Goal: Task Accomplishment & Management: Manage account settings

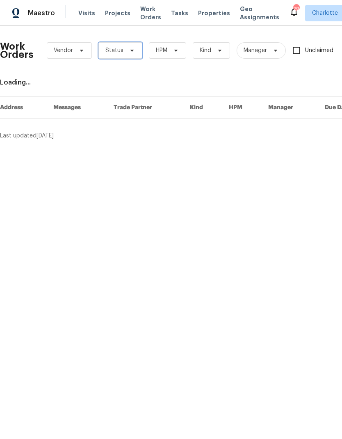
click at [130, 53] on icon at bounding box center [132, 50] width 7 height 7
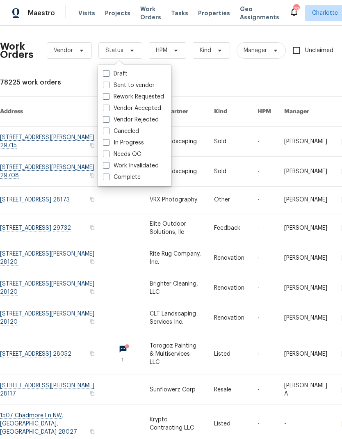
click at [133, 156] on label "Needs QC" at bounding box center [122, 154] width 38 height 8
click at [108, 156] on input "Needs QC" at bounding box center [105, 152] width 5 height 5
checkbox input "true"
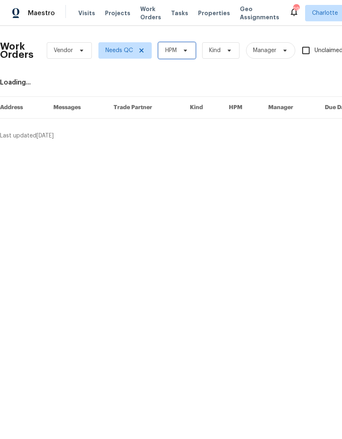
click at [184, 57] on span "HPM" at bounding box center [177, 50] width 37 height 16
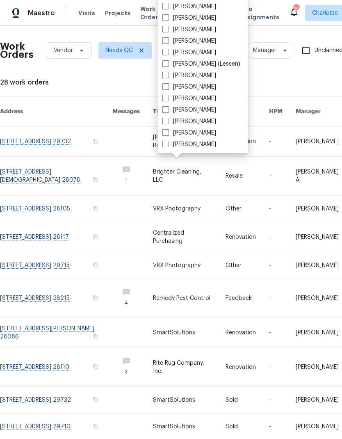
scroll to position [102, 0]
click at [199, 147] on label "[PERSON_NAME]" at bounding box center [190, 144] width 54 height 8
click at [168, 146] on input "[PERSON_NAME]" at bounding box center [165, 142] width 5 height 5
checkbox input "true"
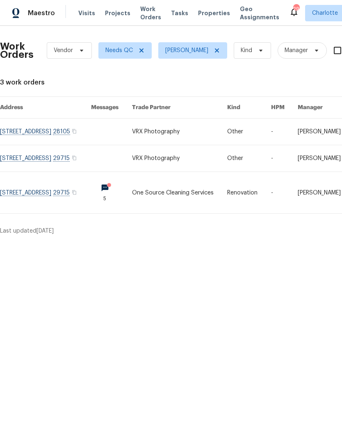
click at [36, 197] on link at bounding box center [45, 192] width 91 height 41
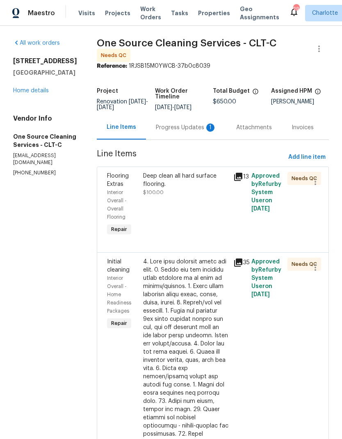
click at [190, 132] on div "Progress Updates 1" at bounding box center [186, 128] width 61 height 8
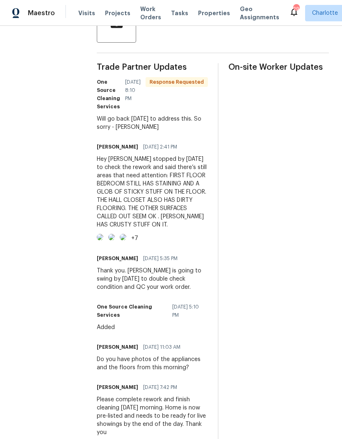
scroll to position [228, 0]
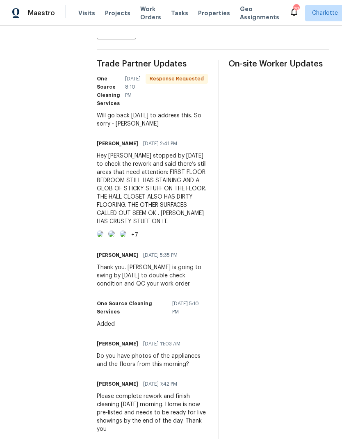
click at [103, 237] on img at bounding box center [100, 234] width 7 height 7
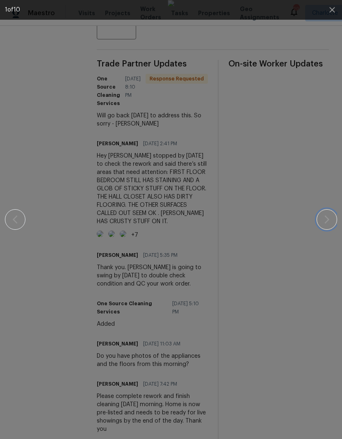
click at [326, 225] on button "button" at bounding box center [327, 219] width 21 height 21
click at [329, 220] on icon "button" at bounding box center [327, 220] width 5 height 8
click at [329, 219] on icon "button" at bounding box center [327, 220] width 5 height 8
click at [331, 221] on icon "button" at bounding box center [327, 220] width 10 height 10
click at [325, 224] on icon "button" at bounding box center [327, 220] width 10 height 10
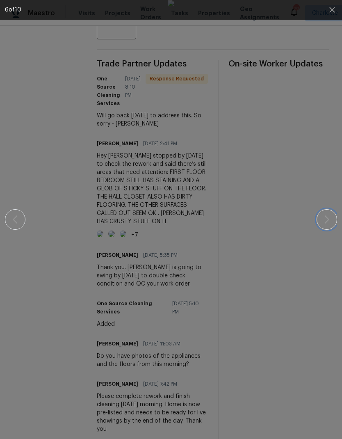
click at [324, 223] on icon "button" at bounding box center [327, 220] width 10 height 10
click at [24, 217] on button "button" at bounding box center [15, 219] width 21 height 21
click at [323, 229] on button "button" at bounding box center [327, 219] width 21 height 21
click at [322, 228] on button "button" at bounding box center [327, 219] width 21 height 21
click at [324, 229] on button "button" at bounding box center [327, 219] width 21 height 21
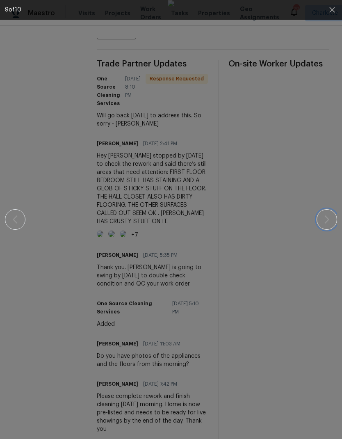
click at [322, 228] on button "button" at bounding box center [327, 219] width 21 height 21
click at [320, 227] on button "button" at bounding box center [327, 219] width 21 height 21
click at [322, 225] on button "button" at bounding box center [327, 219] width 21 height 21
click at [324, 227] on button "button" at bounding box center [327, 219] width 21 height 21
click at [321, 227] on button "button" at bounding box center [327, 219] width 21 height 21
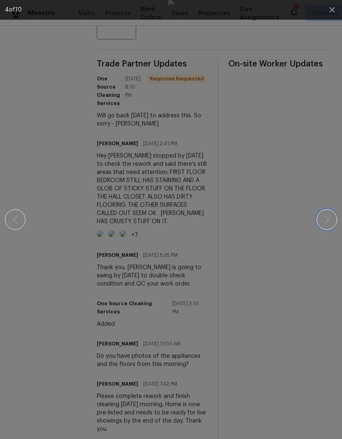
click at [323, 227] on button "button" at bounding box center [327, 219] width 21 height 21
click at [322, 212] on button "button" at bounding box center [327, 219] width 21 height 21
click at [332, 15] on button "button" at bounding box center [333, 10] width 20 height 20
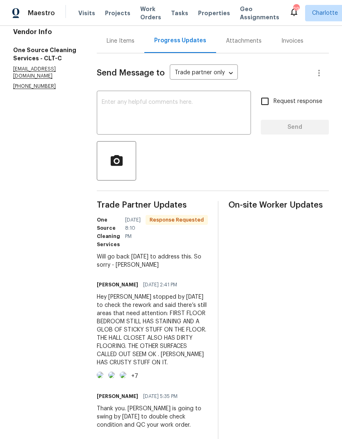
scroll to position [85, 0]
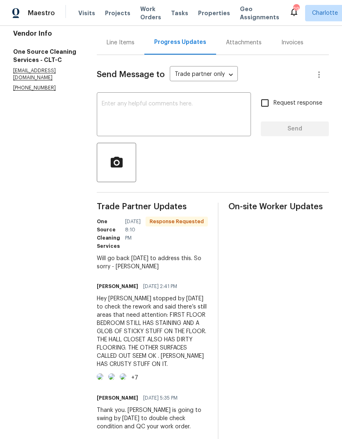
click at [232, 119] on textarea at bounding box center [174, 115] width 145 height 29
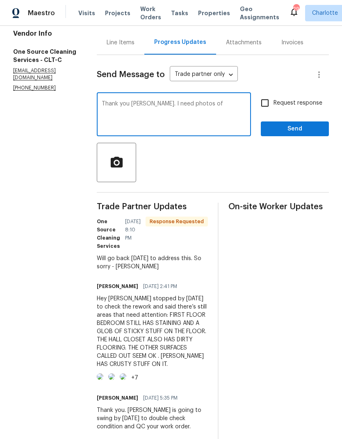
click at [176, 113] on textarea "Thank you Tiffany. I need photos of" at bounding box center [174, 115] width 145 height 29
click at [171, 112] on textarea "Thank you Tiffany. I need photos of" at bounding box center [174, 115] width 145 height 29
click at [159, 104] on div "Thank you Tiffany. I need photos of x ​" at bounding box center [174, 115] width 154 height 42
click at [157, 109] on textarea "Thank you Tiffany. I need photos of" at bounding box center [174, 115] width 145 height 29
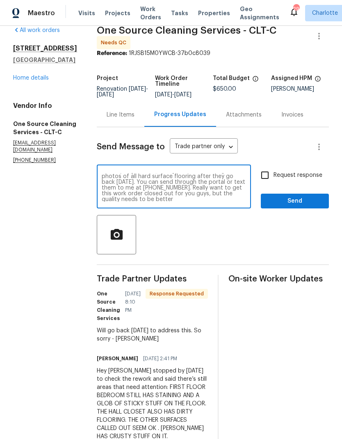
scroll to position [6, 0]
click at [221, 191] on textarea "Thank you Tiffany. Please send me good photos of all hard surface flooring afte…" at bounding box center [174, 187] width 145 height 29
click at [198, 192] on textarea "Thank you Tiffany. Please send me good photos of all hard surface flooring afte…" at bounding box center [174, 187] width 145 height 29
click at [146, 193] on textarea "Thank you Tiffany. Please send me good photos of all hard surface flooring afte…" at bounding box center [174, 187] width 145 height 29
click at [152, 194] on textarea "Thank you Tiffany. Please send me good photos of all hard surface flooring afte…" at bounding box center [174, 187] width 145 height 29
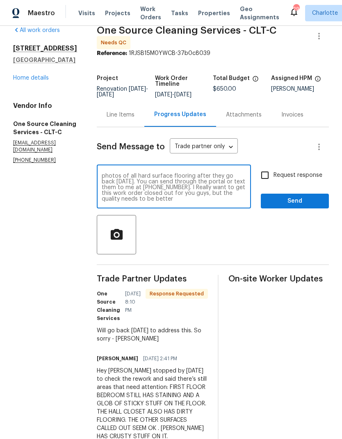
click at [152, 194] on textarea "Thank you Tiffany. Please send me good photos of all hard surface flooring afte…" at bounding box center [174, 187] width 145 height 29
click at [192, 202] on textarea "Thank you Tiffany. Please send me good photos of all hard surface flooring afte…" at bounding box center [174, 187] width 145 height 29
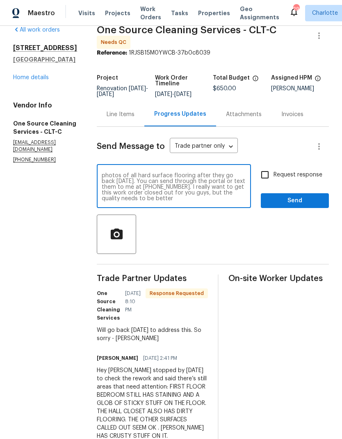
scroll to position [14, 0]
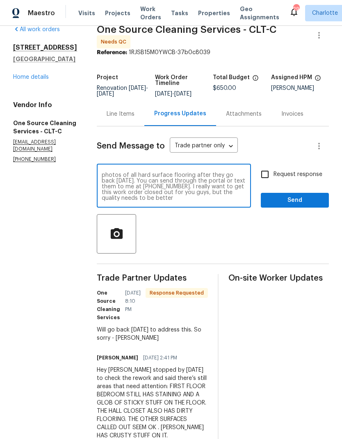
click at [182, 200] on textarea "Thank you Tiffany. Please send me good photos of all hard surface flooring afte…" at bounding box center [174, 186] width 145 height 29
click at [182, 199] on textarea "Thank you Tiffany. Please send me good photos of all hard surface flooring afte…" at bounding box center [174, 186] width 145 height 29
click at [241, 201] on textarea "Thank you Tiffany. Please send me good photos of all hard surface flooring afte…" at bounding box center [174, 186] width 145 height 29
click at [195, 197] on textarea "Thank you Tiffany. Please send me good photos of all hard surface flooring afte…" at bounding box center [174, 186] width 145 height 29
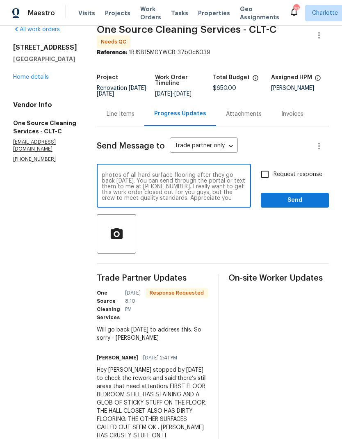
click at [212, 198] on textarea "Thank you Tiffany. Please send me good photos of all hard surface flooring afte…" at bounding box center [174, 186] width 145 height 29
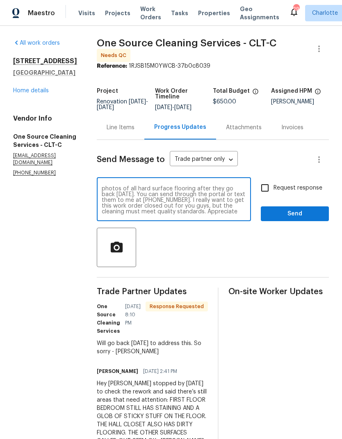
type textarea "Thank you Tiffany. Please send me good photos of all hard surface flooring afte…"
click at [261, 195] on input "Request response" at bounding box center [265, 187] width 17 height 17
checkbox input "true"
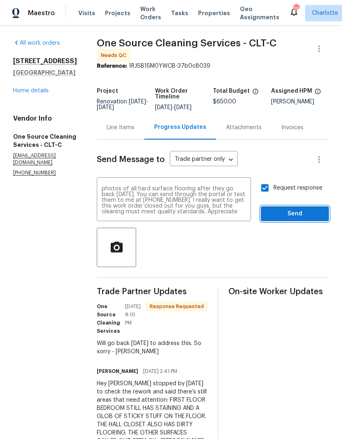
click at [282, 219] on span "Send" at bounding box center [295, 214] width 55 height 10
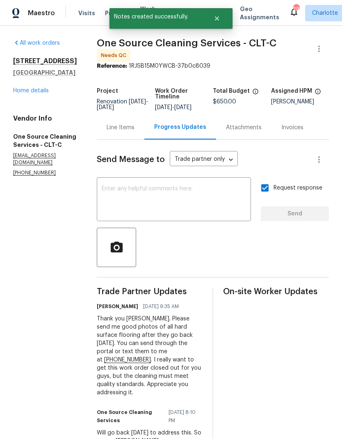
scroll to position [0, 0]
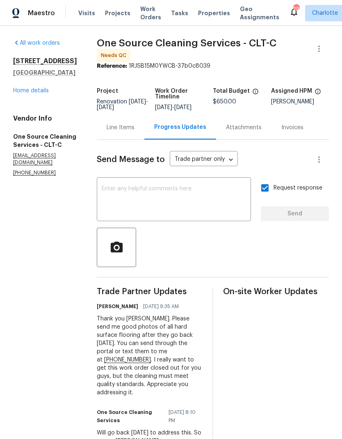
click at [44, 20] on div "Maestro" at bounding box center [27, 13] width 55 height 16
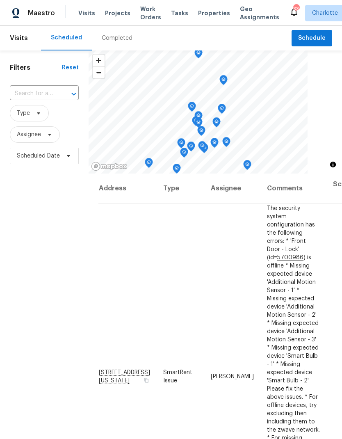
click at [119, 11] on span "Projects" at bounding box center [117, 13] width 25 height 8
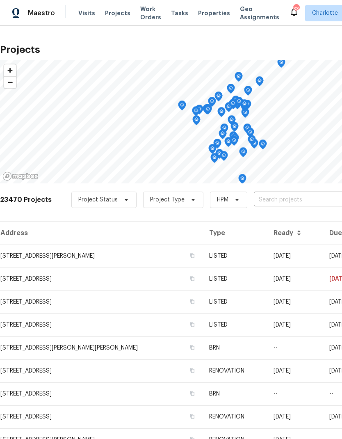
click at [282, 198] on input "text" at bounding box center [301, 200] width 94 height 13
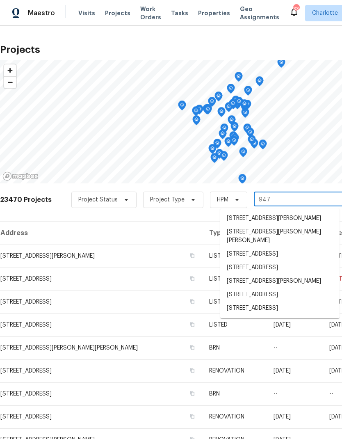
type input "947 p"
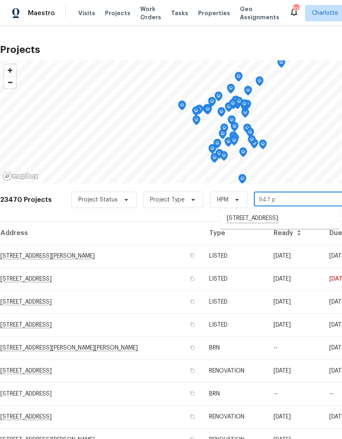
click at [280, 221] on li "947 Pecan Tree Ln, Fort Mill, SC 29715" at bounding box center [280, 219] width 119 height 14
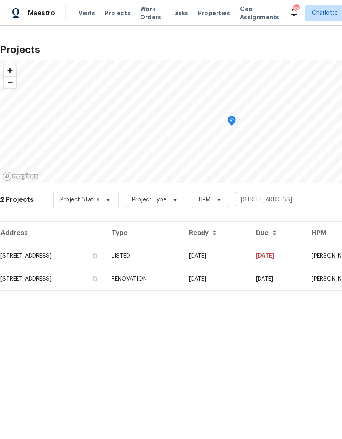
click at [93, 261] on td "947 Pecan Tree Ln, Fort Mill, SC 29715" at bounding box center [52, 256] width 105 height 23
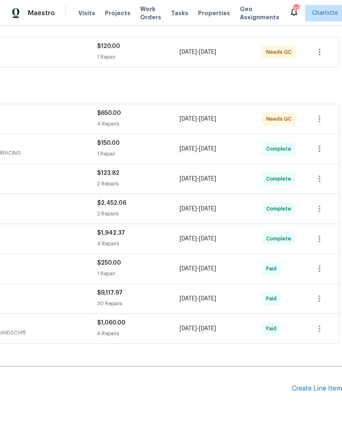
scroll to position [146, 122]
click at [318, 393] on div "Create Line Item" at bounding box center [317, 390] width 51 height 8
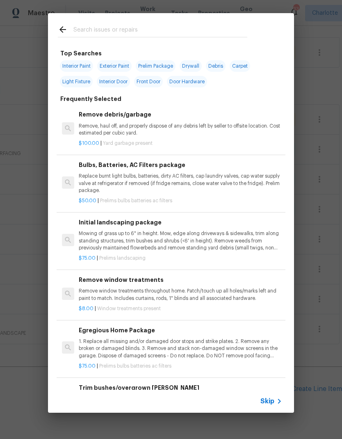
click at [184, 28] on input "text" at bounding box center [161, 31] width 174 height 12
type input "Steam"
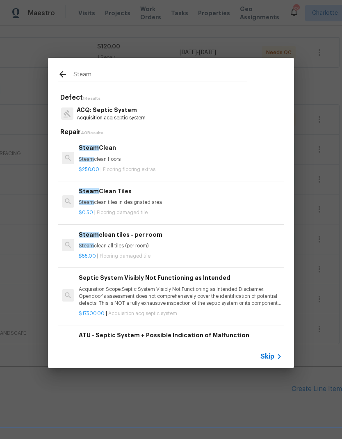
click at [108, 159] on p "Steam clean floors" at bounding box center [181, 159] width 204 height 7
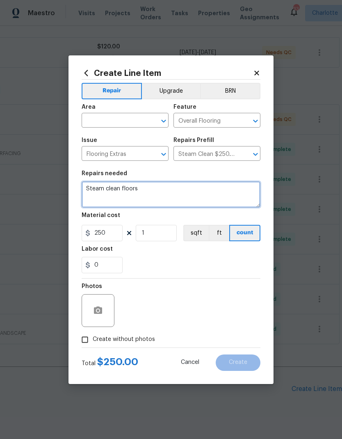
click at [119, 187] on textarea "Steam clean floors" at bounding box center [171, 195] width 179 height 26
click at [124, 192] on textarea "Steam clean floors" at bounding box center [171, 195] width 179 height 26
click at [122, 189] on textarea "Steam clean floors" at bounding box center [171, 195] width 179 height 26
click at [116, 188] on textarea "Steam clean tile floors" at bounding box center [171, 195] width 179 height 26
click at [159, 190] on textarea "Steam clean tile floors" at bounding box center [171, 195] width 179 height 26
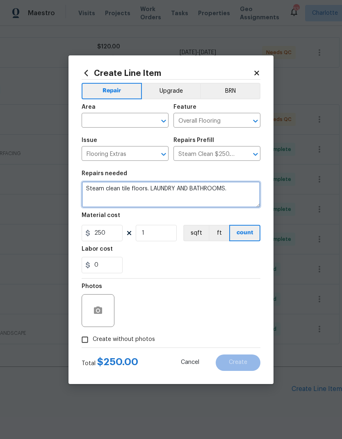
click at [149, 191] on textarea "Steam clean tile floors. LAUNDRY AND BATHROOMS." at bounding box center [171, 195] width 179 height 26
click at [239, 185] on textarea "Steam clean tile floors…LAUNDRY AND BATHROOMS." at bounding box center [171, 195] width 179 height 26
click at [252, 186] on textarea "Steam clean tile floors…LAUNDRY AND BATHROOMS." at bounding box center [171, 195] width 179 height 26
click at [228, 193] on textarea "Steam clean tile floors…LAUNDRY AND BATHROOMS." at bounding box center [171, 195] width 179 height 26
type textarea "Steam clean tile floors…LAUNDRY AND BATHROOMS"
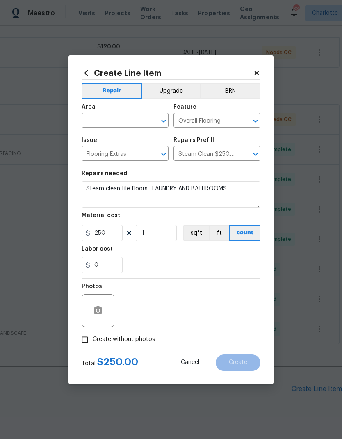
click at [124, 119] on input "text" at bounding box center [114, 121] width 64 height 13
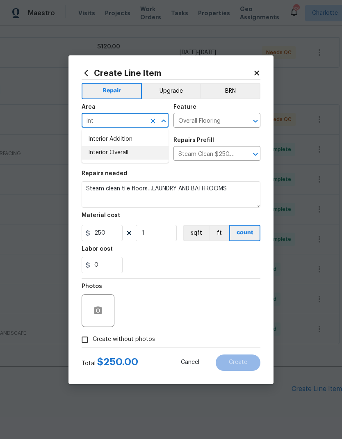
click at [127, 159] on li "Interior Overall" at bounding box center [125, 153] width 87 height 14
type input "Interior Overall"
click at [97, 308] on icon "button" at bounding box center [98, 310] width 8 height 7
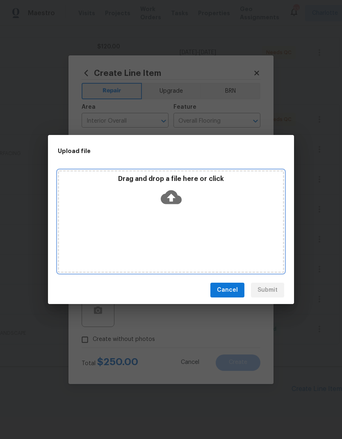
click at [167, 198] on icon at bounding box center [171, 198] width 21 height 14
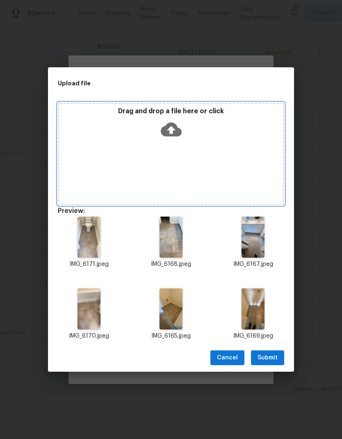
click at [177, 131] on icon at bounding box center [171, 130] width 21 height 14
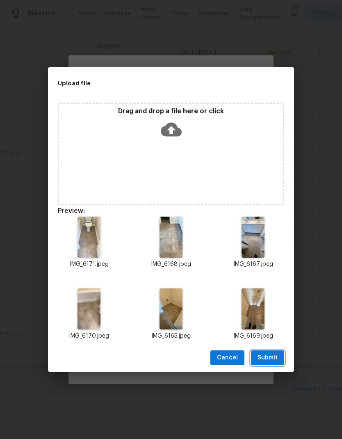
click at [269, 363] on button "Submit" at bounding box center [267, 358] width 33 height 15
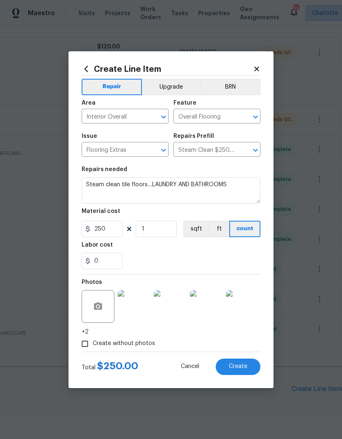
click at [243, 375] on button "Create" at bounding box center [238, 367] width 45 height 16
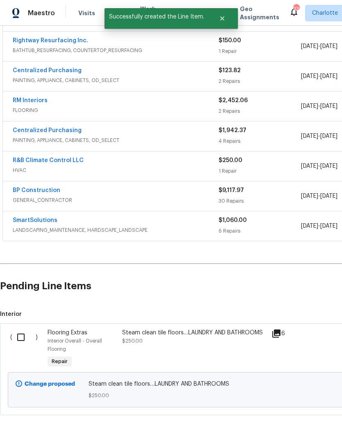
scroll to position [248, 0]
click at [66, 332] on span "Flooring Extras" at bounding box center [68, 334] width 40 height 6
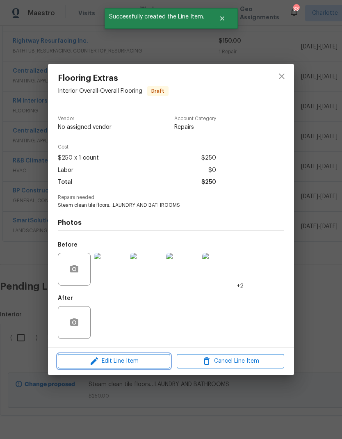
click at [149, 363] on span "Edit Line Item" at bounding box center [114, 361] width 108 height 10
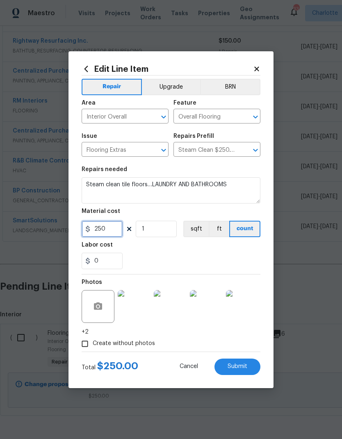
click at [107, 228] on input "250" at bounding box center [102, 229] width 41 height 16
type input "300"
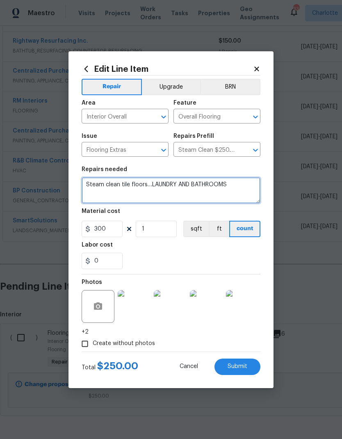
click at [235, 189] on textarea "Steam clean tile floors…LAUNDRY AND BATHROOMS" at bounding box center [171, 190] width 179 height 26
type textarea "Steam clean tile floors…LAUNDRY AND BATHROOMS."
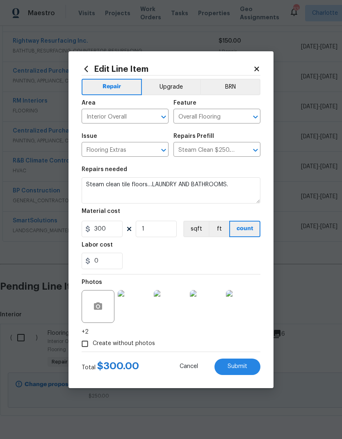
click at [239, 375] on button "Submit" at bounding box center [238, 367] width 46 height 16
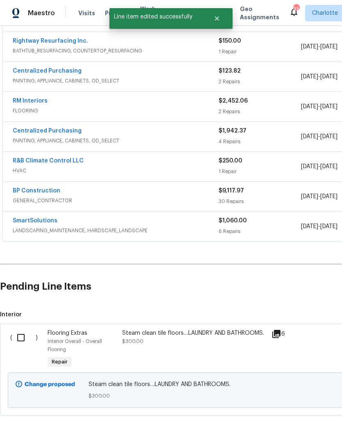
click at [20, 326] on div "( ) Flooring Extras Interior Overall - Overall Flooring Repair Steam clean tile…" at bounding box center [232, 370] width 464 height 92
click at [31, 331] on input "checkbox" at bounding box center [23, 337] width 23 height 17
checkbox input "true"
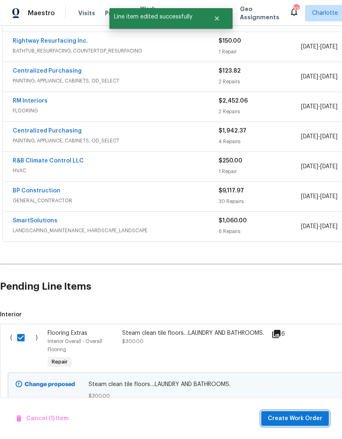
click at [298, 420] on span "Create Work Order" at bounding box center [295, 419] width 55 height 10
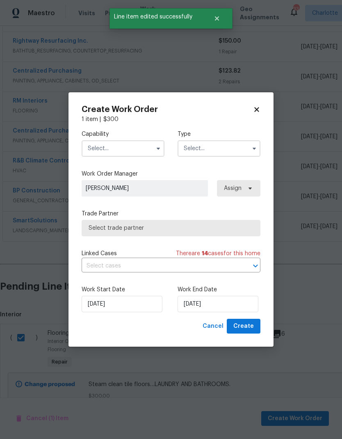
click at [132, 148] on input "text" at bounding box center [123, 148] width 83 height 16
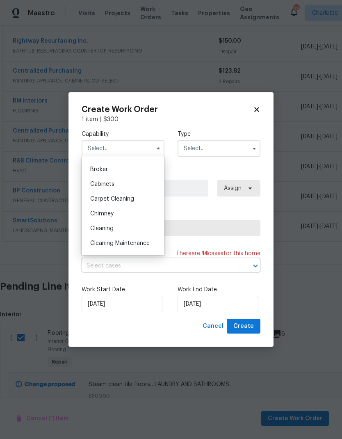
scroll to position [68, 0]
click at [140, 186] on div "Carpet Cleaning" at bounding box center [123, 186] width 79 height 15
type input "Carpet Cleaning"
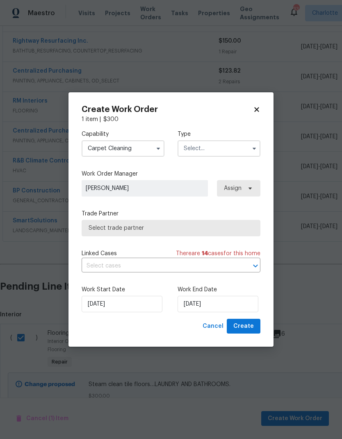
click at [227, 145] on input "text" at bounding box center [219, 148] width 83 height 16
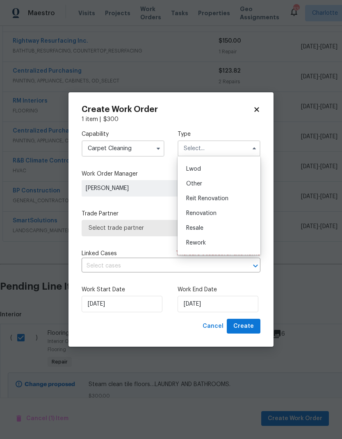
scroll to position [44, 0]
click at [203, 196] on div "Listed" at bounding box center [219, 195] width 79 height 15
type input "Listed"
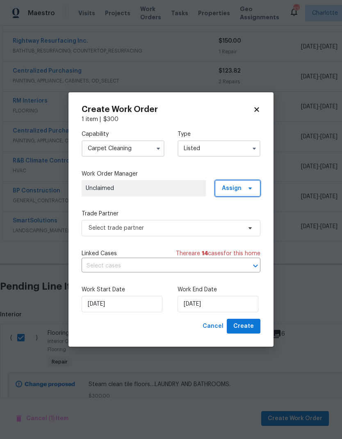
click at [240, 187] on span "Assign" at bounding box center [232, 188] width 20 height 8
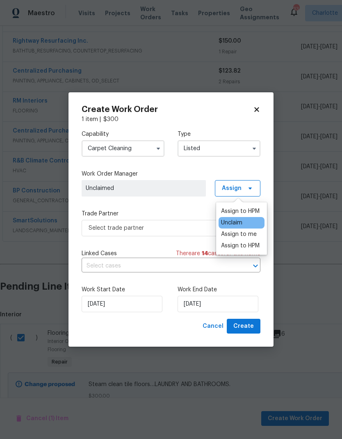
click at [251, 238] on div "Assign to me" at bounding box center [239, 234] width 36 height 8
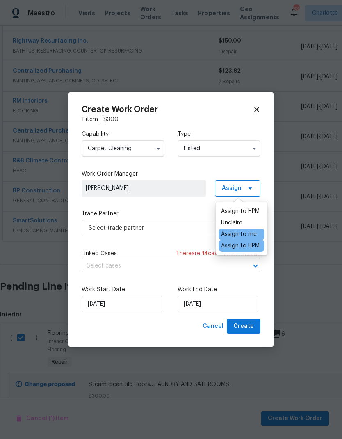
click at [185, 200] on div "Capability Carpet Cleaning Type Listed Work Order Manager Ryan Craven Assign Tr…" at bounding box center [171, 221] width 179 height 195
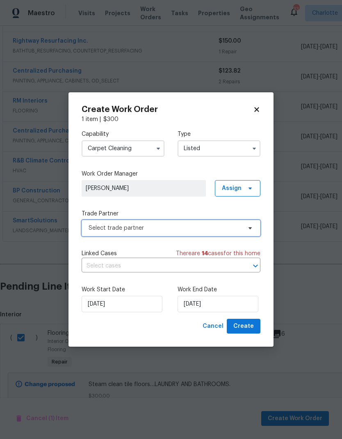
click at [209, 229] on span "Select trade partner" at bounding box center [165, 228] width 153 height 8
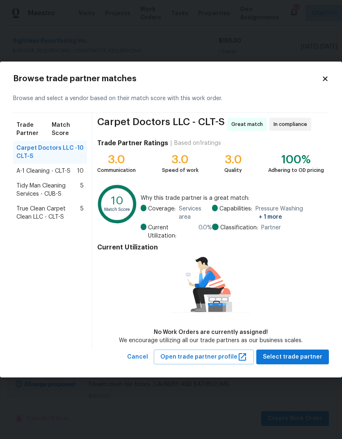
click at [28, 168] on span "A-1 Cleaning - CLT-S" at bounding box center [43, 171] width 54 height 8
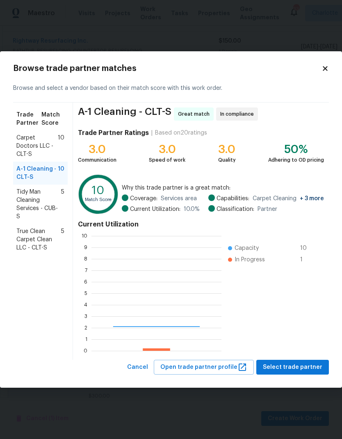
scroll to position [115, 130]
click at [34, 138] on span "Carpet Doctors LLC - CLT-S" at bounding box center [36, 146] width 41 height 25
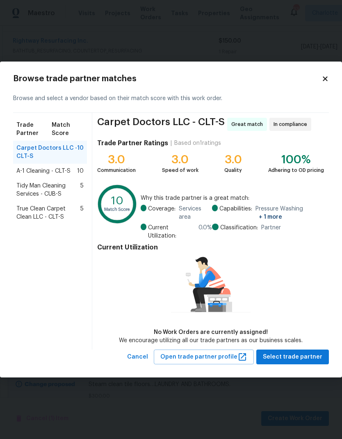
click at [29, 168] on span "A-1 Cleaning - CLT-S" at bounding box center [43, 171] width 54 height 8
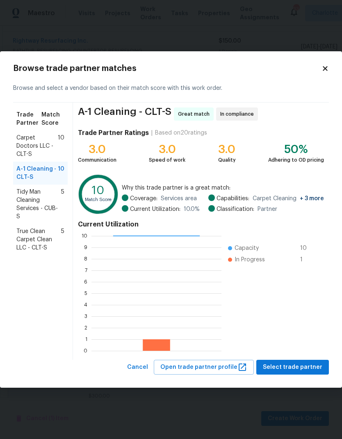
click at [25, 141] on span "Carpet Doctors LLC - CLT-S" at bounding box center [36, 146] width 41 height 25
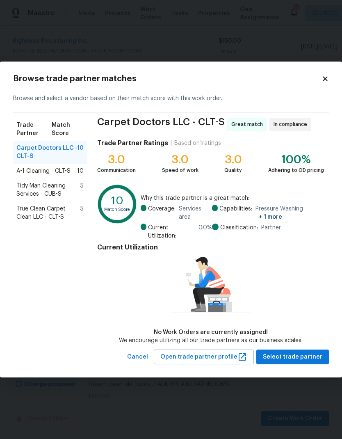
click at [30, 213] on span "True Clean Carpet Clean LLC - CLT-S" at bounding box center [48, 213] width 64 height 16
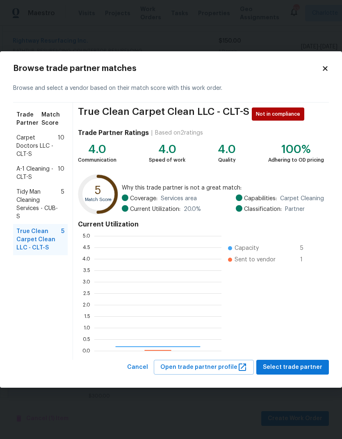
scroll to position [115, 127]
click at [33, 142] on span "Carpet Doctors LLC - CLT-S" at bounding box center [36, 146] width 41 height 25
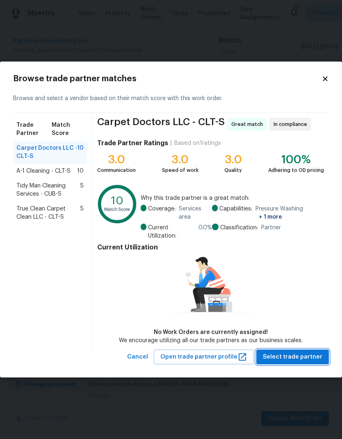
click at [303, 355] on span "Select trade partner" at bounding box center [293, 357] width 60 height 10
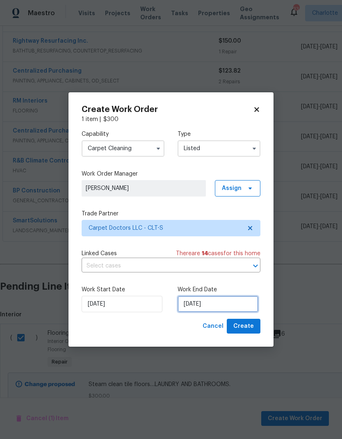
click at [206, 310] on input "9/27/2025" at bounding box center [218, 304] width 81 height 16
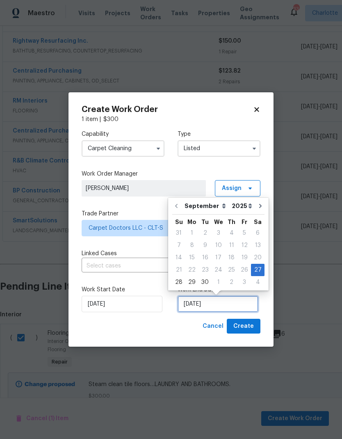
scroll to position [3, 0]
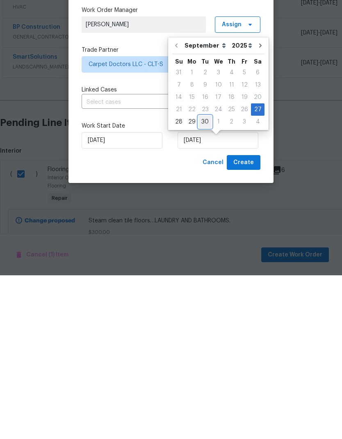
click at [205, 280] on div "30" at bounding box center [205, 285] width 13 height 11
type input "9/30/2025"
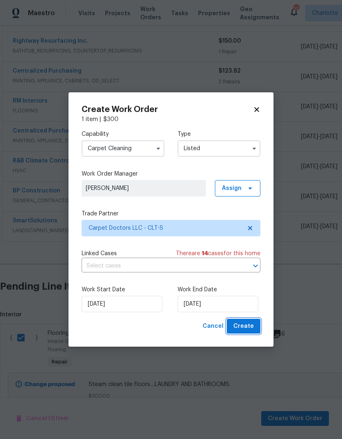
click at [248, 326] on span "Create" at bounding box center [244, 327] width 21 height 10
checkbox input "false"
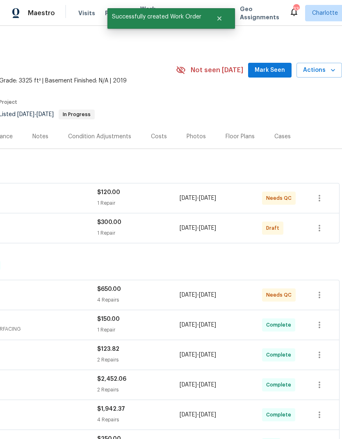
scroll to position [0, 122]
click at [321, 223] on icon "button" at bounding box center [320, 228] width 10 height 10
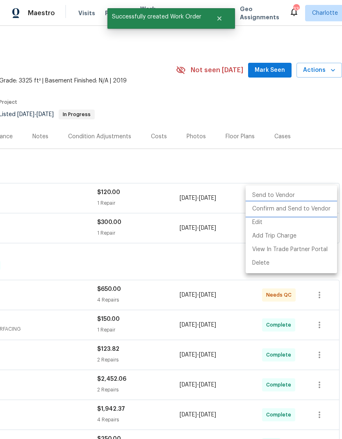
click at [307, 211] on li "Confirm and Send to Vendor" at bounding box center [292, 209] width 92 height 14
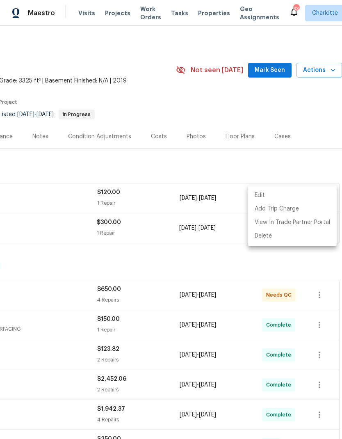
click at [205, 232] on div at bounding box center [171, 219] width 342 height 439
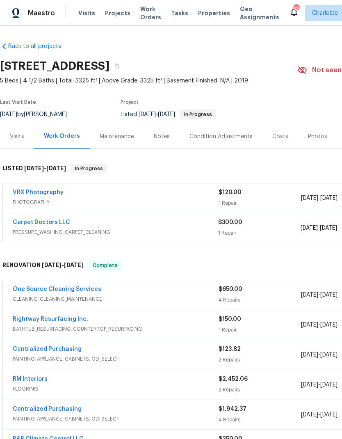
scroll to position [0, 0]
click at [27, 220] on link "Carpet Doctors LLC" at bounding box center [41, 223] width 57 height 6
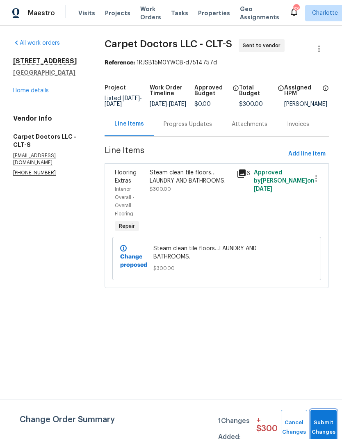
click at [327, 424] on button "Submit Changes" at bounding box center [324, 427] width 26 height 35
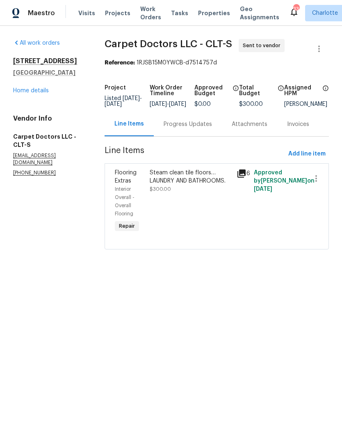
click at [199, 135] on div "Progress Updates" at bounding box center [188, 124] width 68 height 24
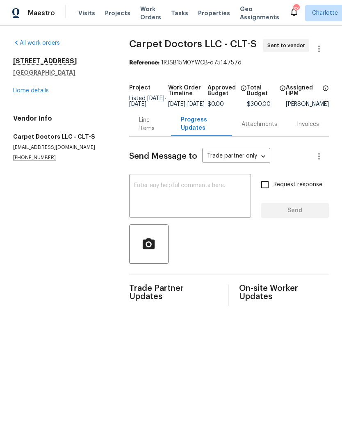
click at [199, 199] on textarea at bounding box center [190, 197] width 112 height 29
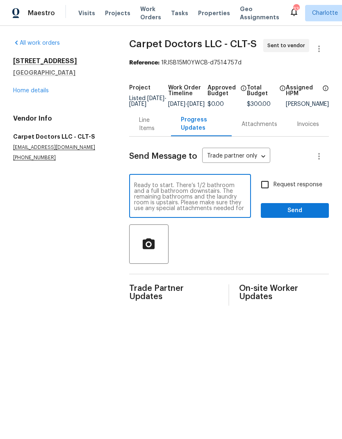
scroll to position [6, 0]
click at [216, 208] on textarea "Ready to start. There’s 1/2 bathroom and a full bathroom downstairs. The remain…" at bounding box center [190, 197] width 112 height 29
click at [241, 211] on textarea "Ready to start. There’s 1/2 bathroom and a full bathroom downstairs. The remain…" at bounding box center [190, 197] width 112 height 29
click at [184, 218] on div "Ready to start. There’s 1/2 bathroom and a full bathroom downstairs. The remain…" at bounding box center [190, 197] width 122 height 42
click at [154, 211] on textarea "Ready to start. There’s 1/2 bathroom and a full bathroom downstairs. The remain…" at bounding box center [190, 197] width 112 height 29
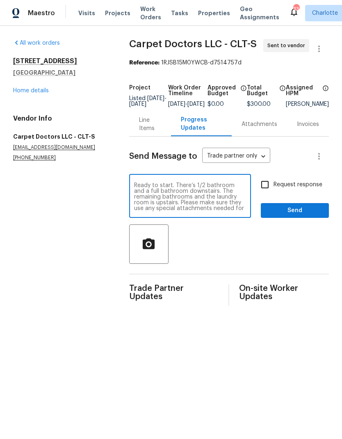
scroll to position [0, 0]
click at [185, 191] on textarea "Ready to start. There’s 1/2 bathroom and a full bathroom downstairs. The remain…" at bounding box center [190, 197] width 112 height 29
click at [134, 195] on textarea "Ready to start. There’s a 1/2 bathroom and a full bathroom downstairs. The rema…" at bounding box center [190, 197] width 112 height 29
click at [201, 193] on textarea "Ready to start. There’s a 1/2 bathroom and full bathroom downstairs. The remain…" at bounding box center [190, 197] width 112 height 29
click at [205, 189] on textarea "Ready to start. There’s a 1/2 bathroom and full bathroom downstairs. The remain…" at bounding box center [190, 197] width 112 height 29
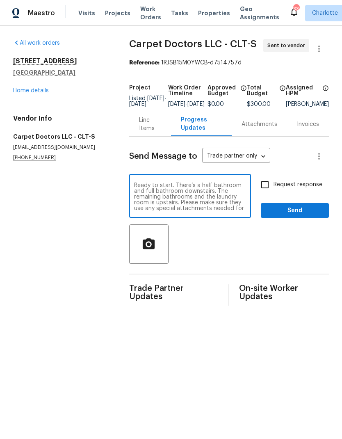
click at [172, 195] on textarea "Ready to start. There’s a half bathroom and full bathroom downstairs. The remai…" at bounding box center [190, 197] width 112 height 29
click at [192, 195] on textarea "Ready to start. There’s a half bathroom and full bathroom downstairs. The remai…" at bounding box center [190, 197] width 112 height 29
click at [151, 207] on textarea "Ready to start. There’s a half bathroom and full bathroom downstairs in the gue…" at bounding box center [190, 197] width 112 height 29
type textarea "Ready to start. There’s a half bathroom and full bathroom downstairs in the gue…"
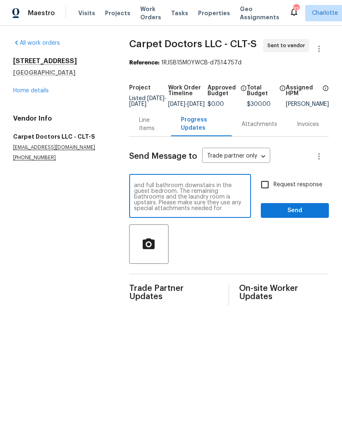
click at [269, 188] on input "Request response" at bounding box center [265, 184] width 17 height 17
checkbox input "true"
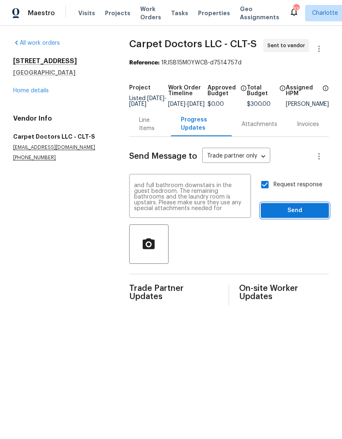
click at [299, 213] on span "Send" at bounding box center [295, 211] width 55 height 10
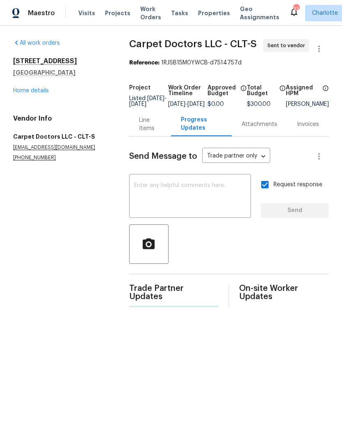
scroll to position [0, 0]
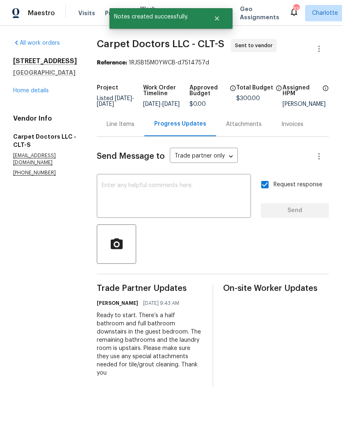
click at [127, 135] on div "Line Items" at bounding box center [121, 124] width 48 height 24
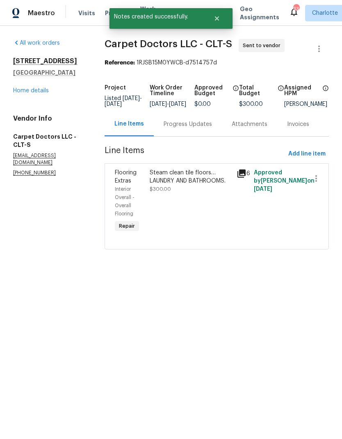
click at [194, 184] on div "Steam clean tile floors…LAUNDRY AND BATHROOMS." at bounding box center [191, 177] width 82 height 16
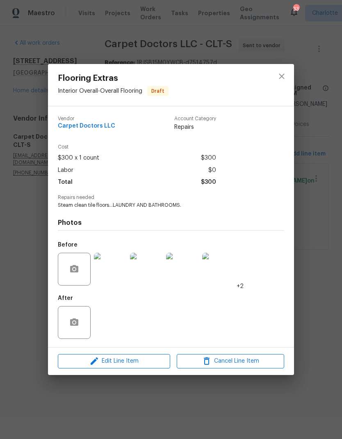
click at [126, 266] on img at bounding box center [110, 269] width 33 height 33
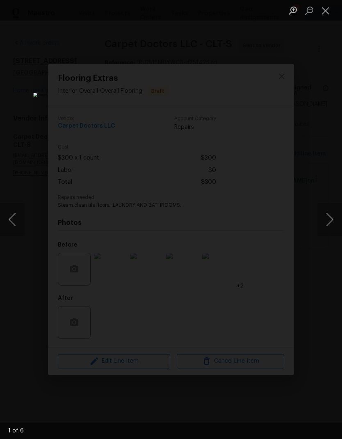
click at [322, 216] on button "Next image" at bounding box center [330, 219] width 25 height 33
click at [319, 220] on button "Next image" at bounding box center [330, 219] width 25 height 33
click at [319, 217] on button "Next image" at bounding box center [330, 219] width 25 height 33
click at [318, 222] on button "Next image" at bounding box center [330, 219] width 25 height 33
click at [315, 224] on div "Lightbox" at bounding box center [171, 219] width 342 height 439
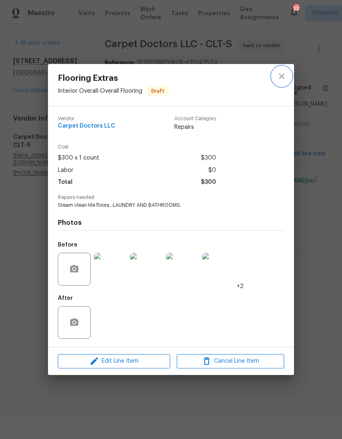
click at [285, 75] on icon "close" at bounding box center [282, 76] width 10 height 10
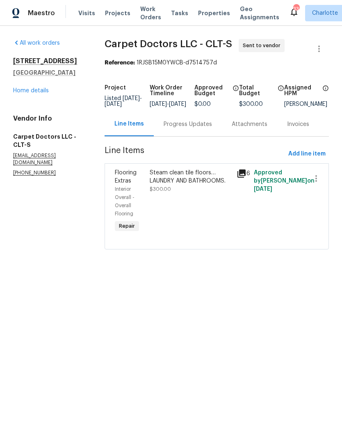
click at [30, 16] on span "Maestro" at bounding box center [41, 13] width 27 height 8
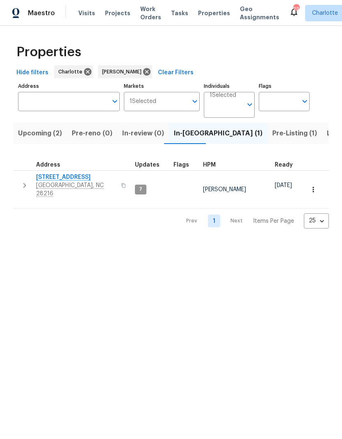
scroll to position [0, 14]
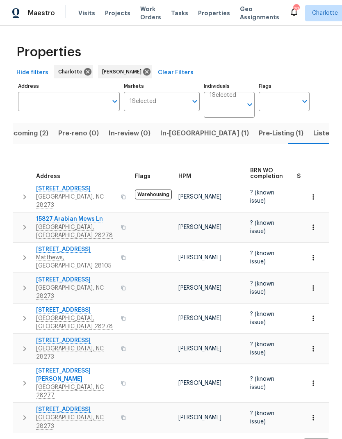
click at [177, 136] on span "In-reno (1)" at bounding box center [205, 133] width 89 height 11
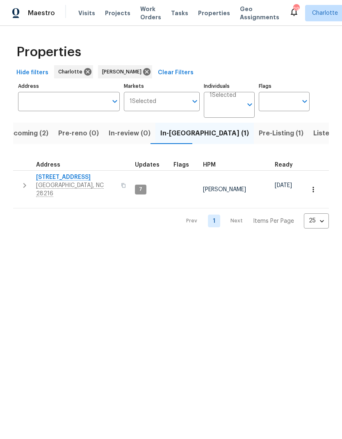
click at [42, 178] on span "[STREET_ADDRESS]" at bounding box center [76, 177] width 80 height 8
click at [253, 242] on html "Maestro Visits Projects Work Orders Tasks Properties Geo Assignments 29 Charlot…" at bounding box center [171, 121] width 342 height 242
click at [37, 133] on span "Upcoming (2)" at bounding box center [27, 133] width 44 height 11
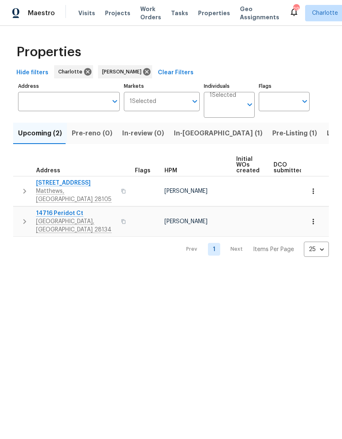
click at [188, 131] on span "In-reno (1)" at bounding box center [218, 133] width 89 height 11
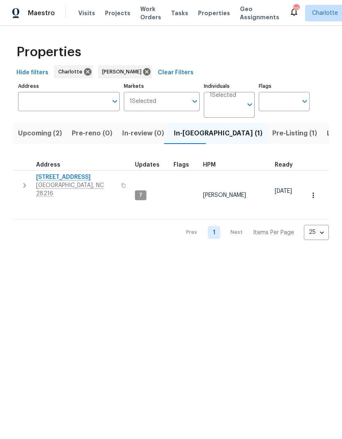
click at [49, 132] on span "Upcoming (2)" at bounding box center [40, 133] width 44 height 11
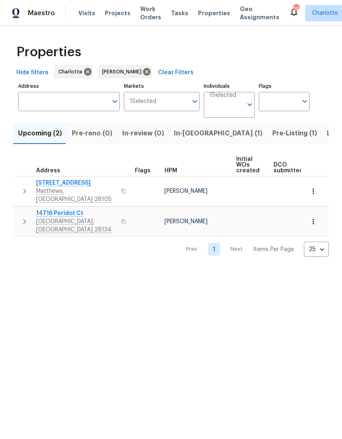
click at [181, 133] on span "In-reno (1)" at bounding box center [218, 133] width 89 height 11
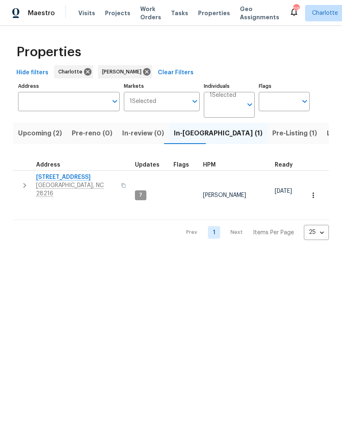
click at [42, 139] on span "Upcoming (2)" at bounding box center [40, 133] width 44 height 11
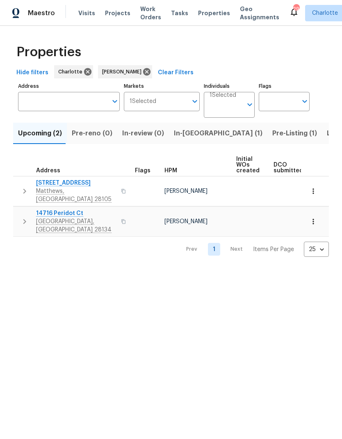
click at [69, 209] on span "14716 Peridot Ct" at bounding box center [76, 213] width 80 height 8
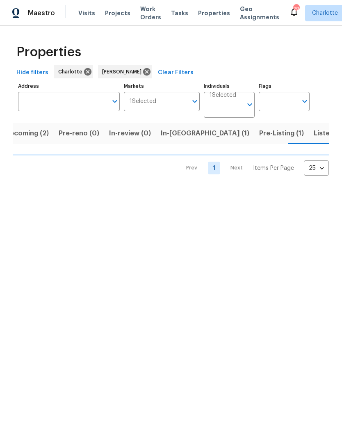
scroll to position [0, 14]
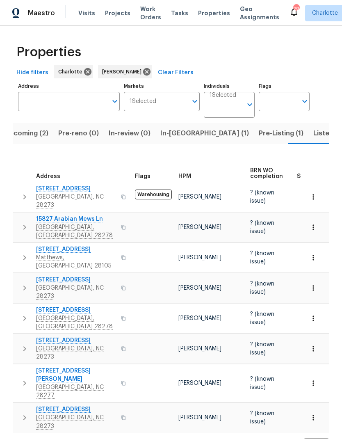
click at [182, 133] on span "In-reno (1)" at bounding box center [205, 133] width 89 height 11
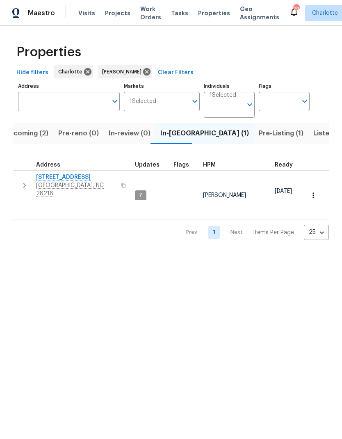
click at [314, 130] on span "Listed (22)" at bounding box center [331, 133] width 35 height 11
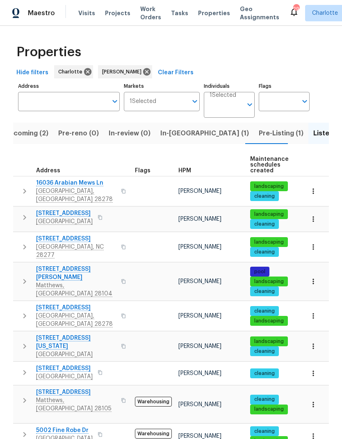
click at [254, 140] on button "Pre-Listing (1)" at bounding box center [281, 133] width 55 height 21
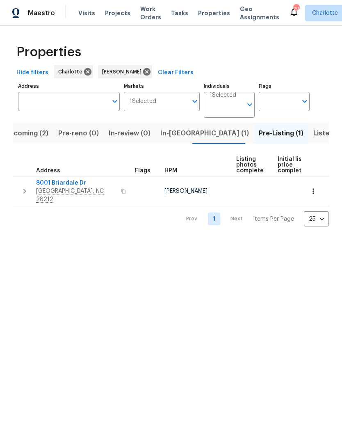
click at [46, 182] on span "8001 Briardale Dr" at bounding box center [76, 183] width 80 height 8
click at [156, 136] on button "In-reno (1)" at bounding box center [205, 133] width 99 height 21
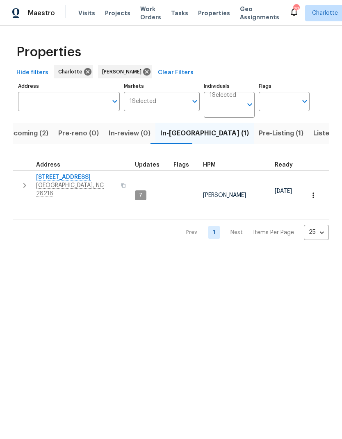
click at [238, 253] on html "Maestro Visits Projects Work Orders Tasks Properties Geo Assignments 29 Charlot…" at bounding box center [171, 126] width 342 height 253
click at [30, 253] on html "Maestro Visits Projects Work Orders Tasks Properties Geo Assignments 29 Charlot…" at bounding box center [171, 126] width 342 height 253
click at [22, 134] on span "Upcoming (2)" at bounding box center [27, 133] width 44 height 11
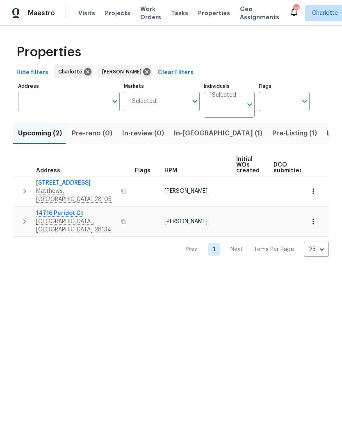
click at [190, 135] on span "In-reno (1)" at bounding box center [218, 133] width 89 height 11
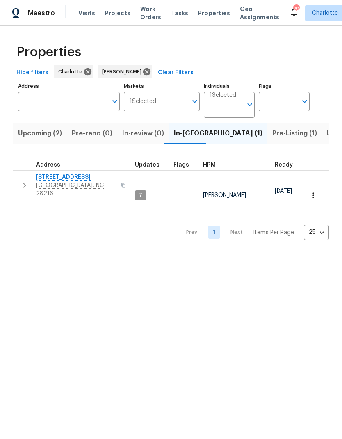
click at [46, 176] on span "[STREET_ADDRESS]" at bounding box center [76, 177] width 80 height 8
click at [257, 253] on html "Maestro Visits Projects Work Orders Tasks Properties Geo Assignments 29 Charlot…" at bounding box center [171, 126] width 342 height 253
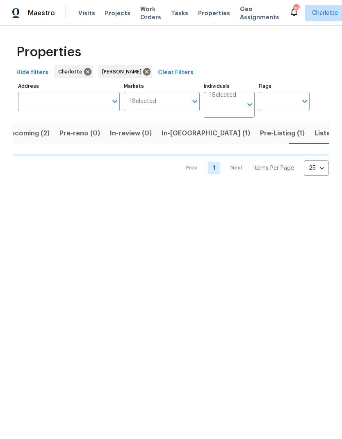
scroll to position [0, 14]
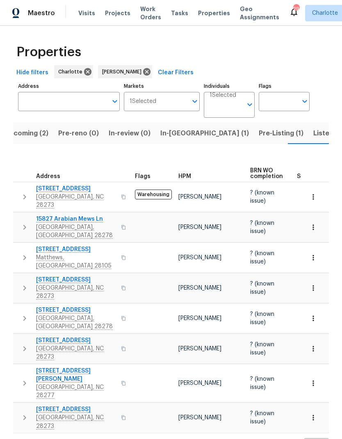
click at [184, 135] on span "In-reno (1)" at bounding box center [205, 133] width 89 height 11
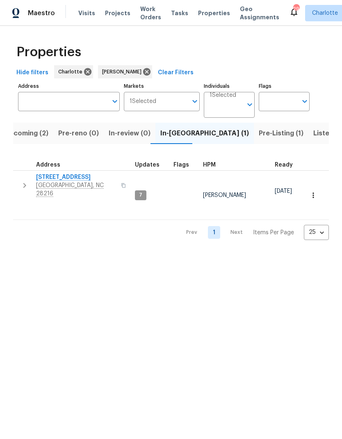
click at [17, 184] on button "button" at bounding box center [24, 185] width 16 height 25
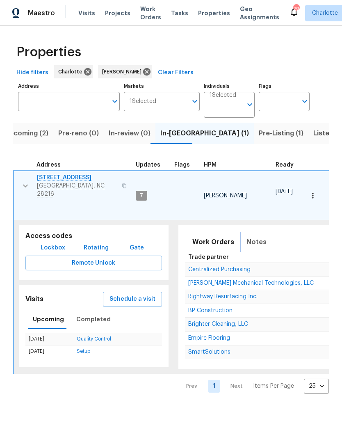
click at [254, 237] on span "Notes" at bounding box center [257, 242] width 20 height 11
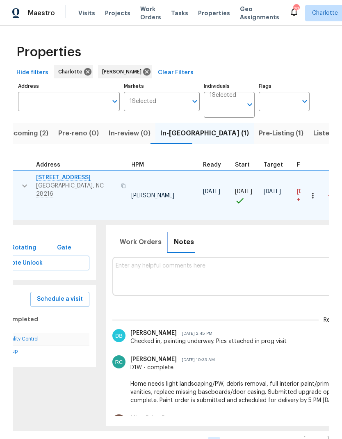
scroll to position [0, 95]
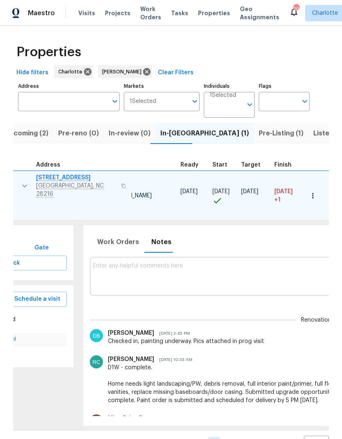
click at [219, 271] on textarea at bounding box center [316, 277] width 447 height 28
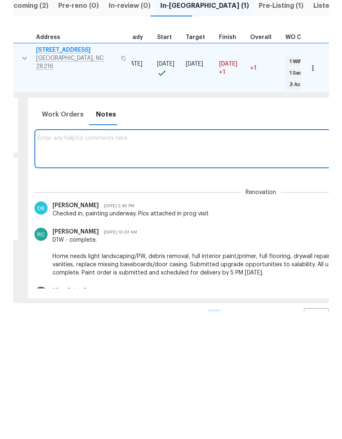
scroll to position [0, 151]
type textarea "JC"
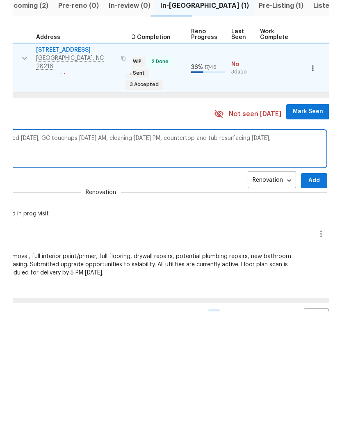
click at [220, 263] on textarea "GC will be finished this weekend. Flooring scheduled Monday, GC touchups Tuesda…" at bounding box center [101, 277] width 447 height 28
click at [294, 263] on textarea "GC will be finished this weekend. Flooring scheduled Monday, GC touchups Tuesda…" at bounding box center [101, 277] width 447 height 28
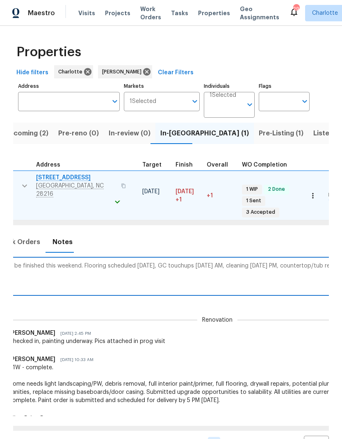
scroll to position [0, 195]
click at [109, 263] on textarea "GC will be finished this weekend. Flooring scheduled Monday, GC touchups Tuesda…" at bounding box center [216, 277] width 447 height 28
click at [103, 263] on textarea "GC will be finished this weekend. Flooring scheduled Monday, GC touchups Tuesda…" at bounding box center [216, 277] width 447 height 28
click at [107, 263] on textarea "GC will be finished this weekend. Flooring scheduled Monday, GC touchups Tuesda…" at bounding box center [216, 277] width 447 height 28
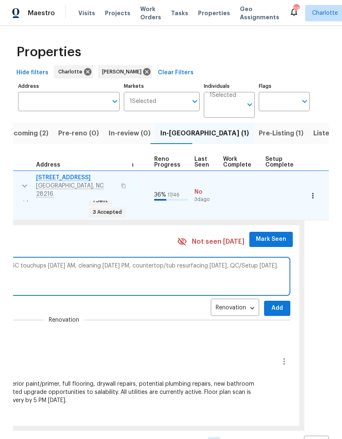
scroll to position [0, 352]
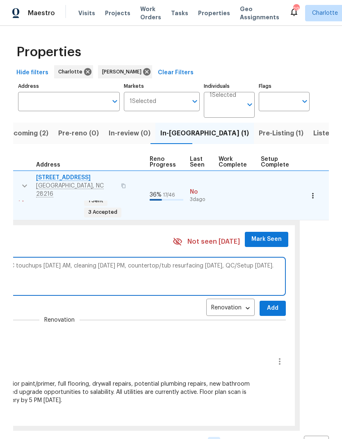
type textarea "GC will be finished this weekend. Flooring is scheduled Monday, GC touchups Tue…"
click at [272, 301] on button "Add" at bounding box center [273, 308] width 26 height 15
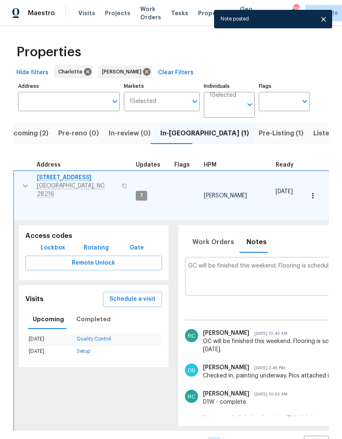
scroll to position [0, 0]
click at [18, 174] on button "button" at bounding box center [25, 186] width 16 height 25
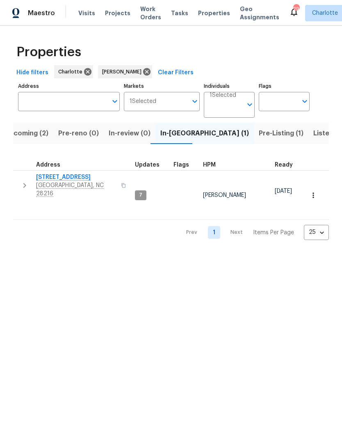
click at [25, 253] on html "Maestro Visits Projects Work Orders Tasks Properties Geo Assignments 29 Charlot…" at bounding box center [171, 126] width 342 height 253
click at [26, 132] on span "Upcoming (2)" at bounding box center [27, 133] width 44 height 11
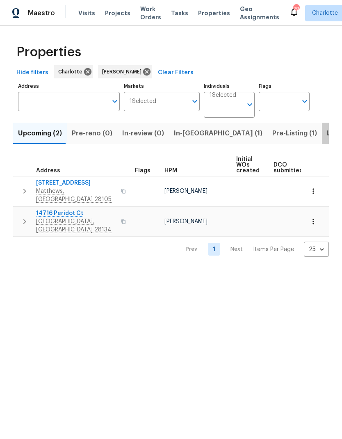
click at [327, 138] on span "Listed (22)" at bounding box center [344, 133] width 35 height 11
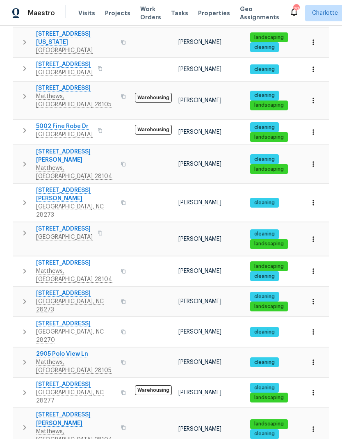
scroll to position [33, 0]
click at [18, 225] on button "button" at bounding box center [24, 233] width 16 height 16
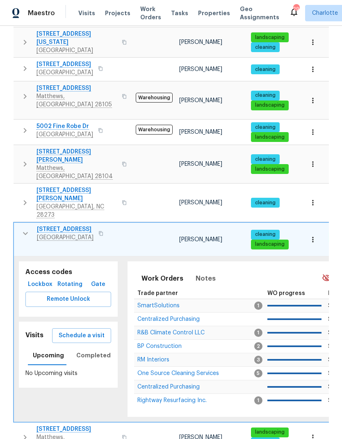
click at [34, 280] on span "Lockbox" at bounding box center [40, 285] width 23 height 10
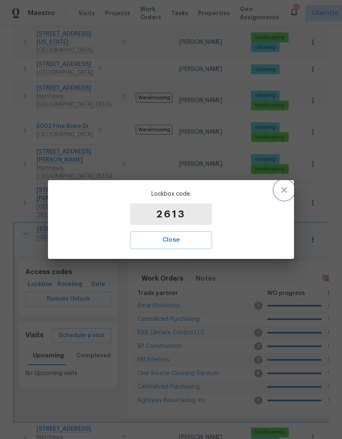
click at [285, 193] on icon "button" at bounding box center [285, 190] width 10 height 10
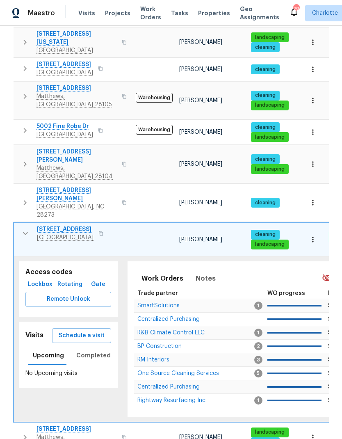
click at [51, 225] on span "947 Pecan Tree Ln" at bounding box center [65, 229] width 57 height 8
click at [19, 225] on button "button" at bounding box center [25, 233] width 16 height 16
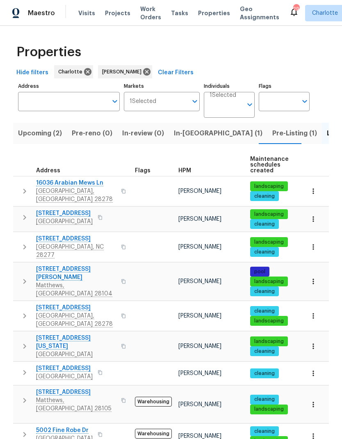
scroll to position [0, 0]
click at [192, 128] on span "In-reno (1)" at bounding box center [218, 133] width 89 height 11
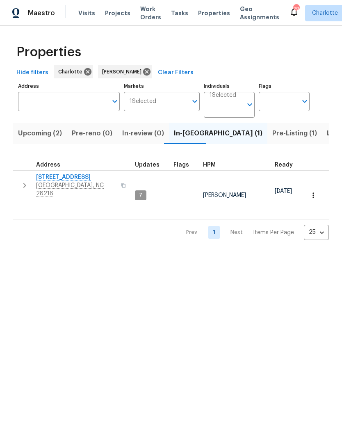
click at [271, 253] on html "Maestro Visits Projects Work Orders Tasks Properties Geo Assignments 29 Charlot…" at bounding box center [171, 126] width 342 height 253
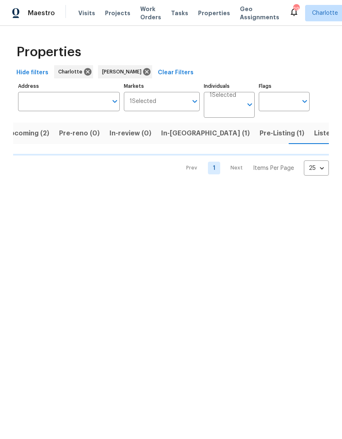
scroll to position [0, 14]
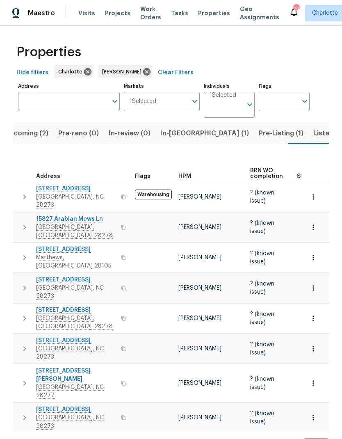
click at [174, 137] on span "In-reno (1)" at bounding box center [205, 133] width 89 height 11
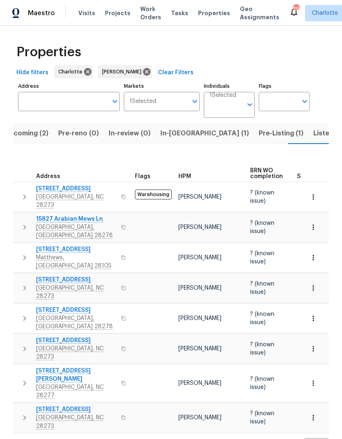
click at [174, 143] on button "In-reno (1)" at bounding box center [205, 133] width 99 height 21
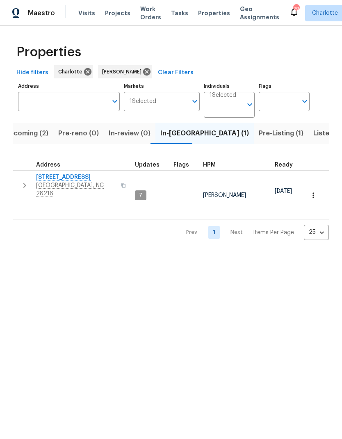
click at [41, 248] on html "Maestro Visits Projects Work Orders Tasks Properties Geo Assignments 29 Charlot…" at bounding box center [171, 126] width 342 height 253
click at [41, 242] on div "Properties Hide filters Charlotte Ryan Craven Clear Filters Address Address Mar…" at bounding box center [171, 139] width 342 height 227
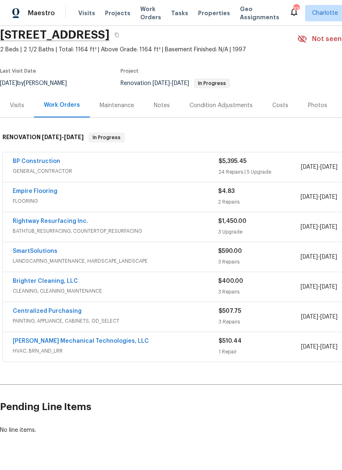
scroll to position [31, 0]
click at [22, 194] on link "Empire Flooring" at bounding box center [35, 192] width 45 height 6
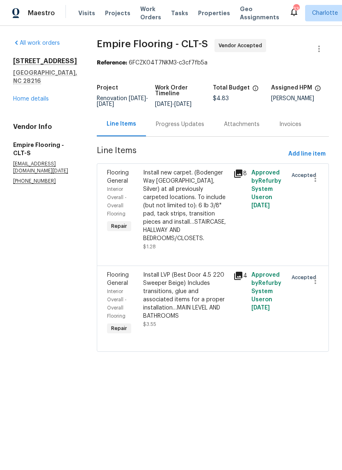
click at [202, 129] on div "Progress Updates" at bounding box center [180, 124] width 48 height 8
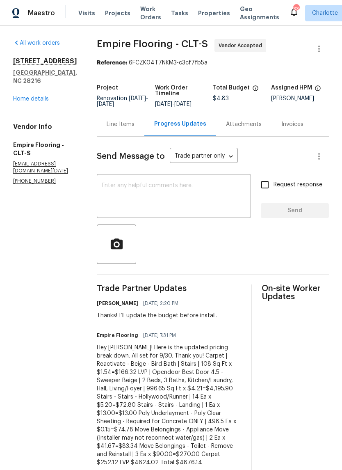
click at [21, 96] on link "Home details" at bounding box center [31, 99] width 36 height 6
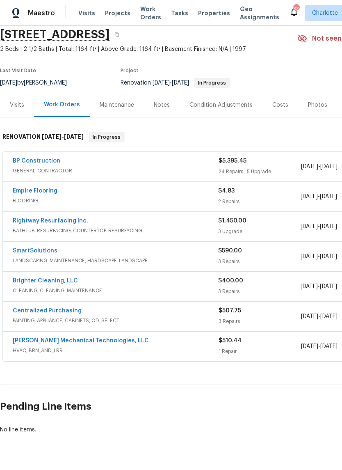
scroll to position [31, 0]
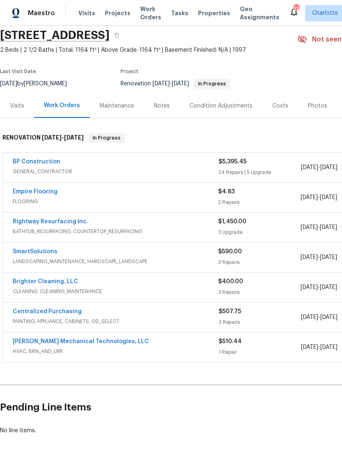
click at [23, 284] on link "Brighter Cleaning, LLC" at bounding box center [45, 282] width 65 height 6
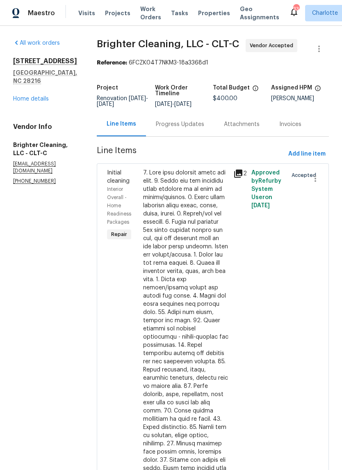
click at [180, 125] on div "Progress Updates" at bounding box center [180, 124] width 48 height 8
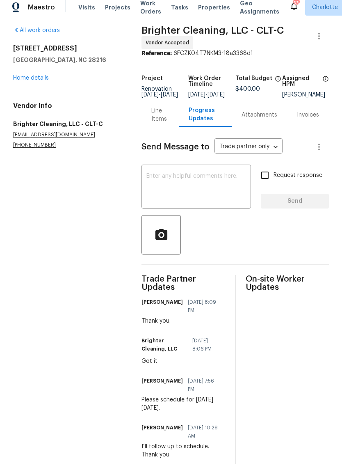
scroll to position [20, 0]
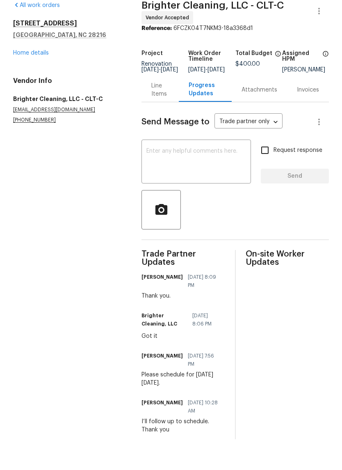
click at [16, 81] on link "Home details" at bounding box center [31, 84] width 36 height 6
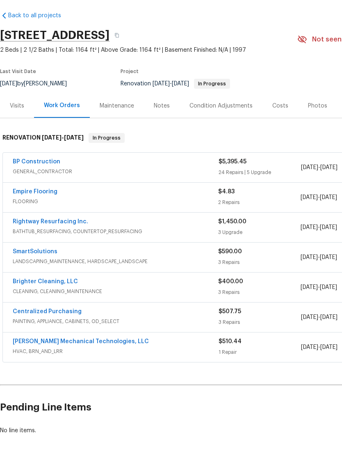
click at [29, 220] on link "Empire Flooring" at bounding box center [35, 223] width 45 height 6
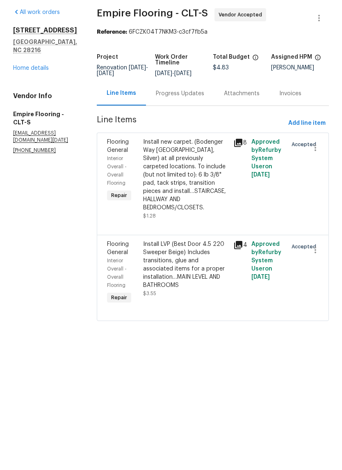
click at [200, 120] on div "Progress Updates" at bounding box center [180, 124] width 48 height 8
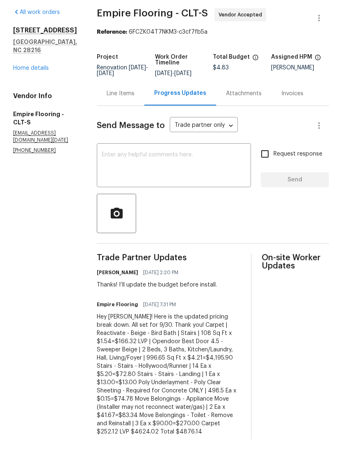
click at [227, 183] on textarea at bounding box center [174, 197] width 145 height 29
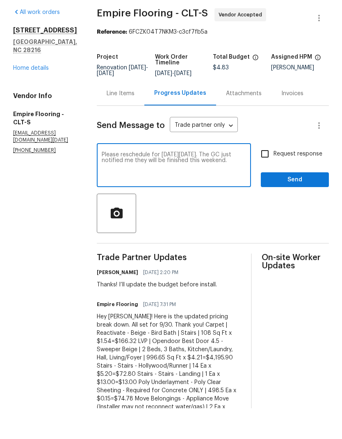
scroll to position [31, 0]
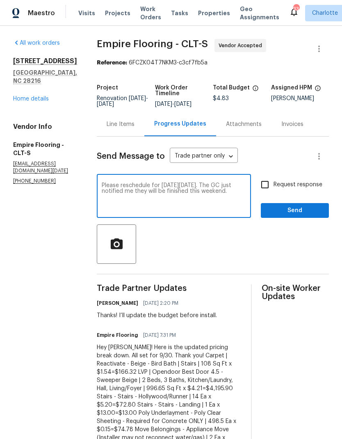
type textarea "Please reschedule for [DATE][DATE]. The GC just notified me they will be finish…"
click at [250, 137] on div "Send Message to Trade partner only Trade partner only ​ Please reschedule for […" at bounding box center [213, 407] width 232 height 541
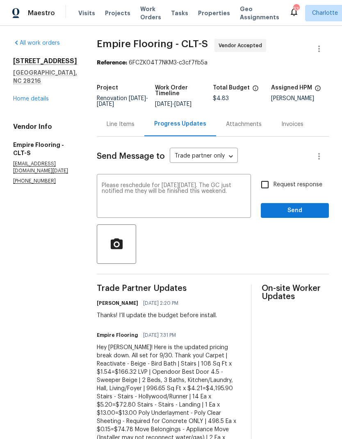
click at [271, 176] on input "Request response" at bounding box center [265, 184] width 17 height 17
checkbox input "true"
click at [309, 206] on span "Send" at bounding box center [295, 211] width 55 height 10
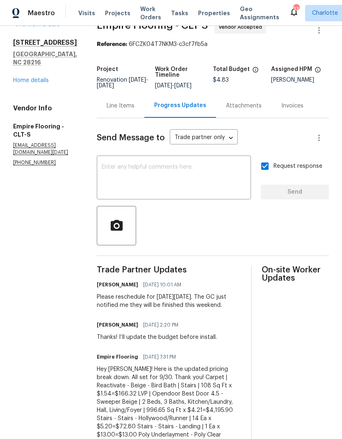
scroll to position [14, 0]
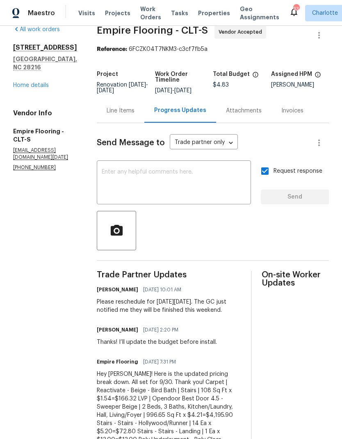
click at [132, 115] on div "Line Items" at bounding box center [121, 111] width 28 height 8
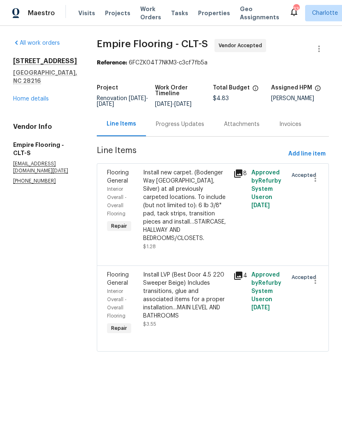
click at [219, 271] on div "Install LVP (Best Door 4.5 220 Sweeper Beige) Includes transitions, glue and as…" at bounding box center [185, 295] width 85 height 49
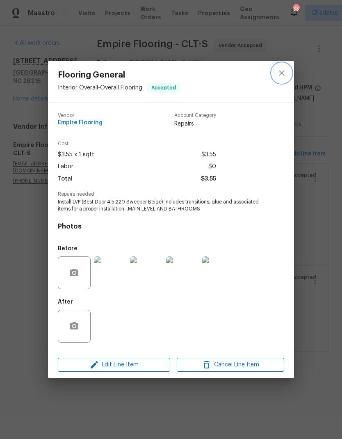
click at [286, 81] on button "close" at bounding box center [282, 73] width 20 height 20
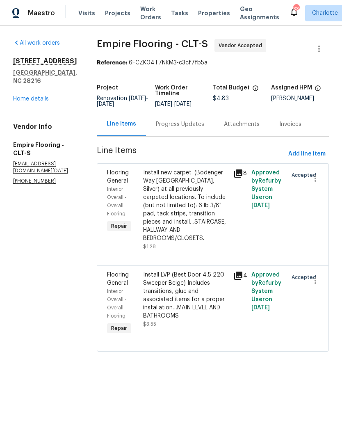
click at [202, 125] on div "Progress Updates" at bounding box center [180, 124] width 68 height 24
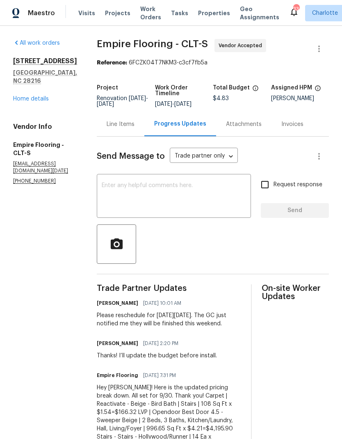
click at [137, 118] on div "Line Items" at bounding box center [121, 124] width 48 height 24
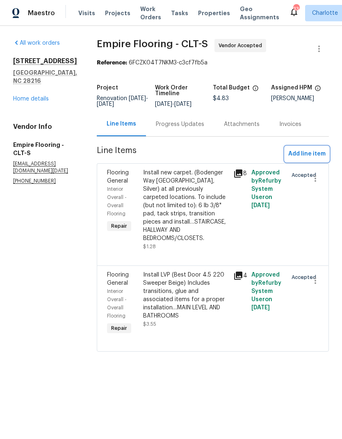
click at [308, 159] on span "Add line item" at bounding box center [307, 154] width 37 height 10
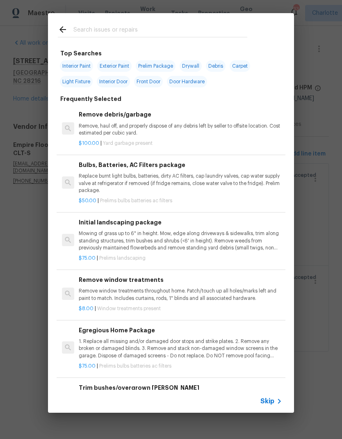
click at [169, 30] on input "text" at bounding box center [161, 31] width 174 height 12
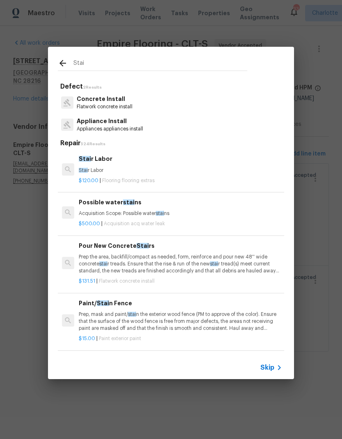
type input "Stair"
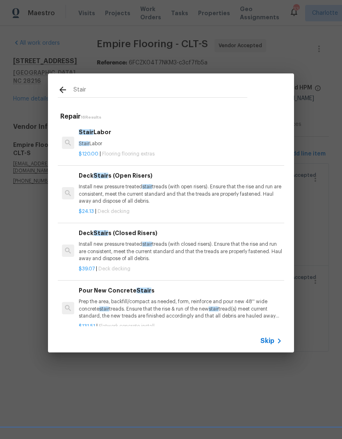
click at [113, 134] on h6 "Stair Labor" at bounding box center [181, 132] width 204 height 9
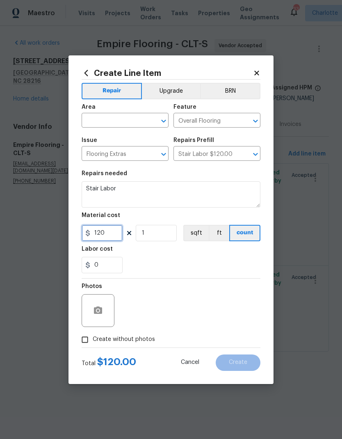
click at [98, 236] on input "120" at bounding box center [102, 233] width 41 height 16
click at [117, 236] on input "120" at bounding box center [102, 233] width 41 height 16
click at [116, 123] on input "text" at bounding box center [114, 121] width 64 height 13
type input "85.8"
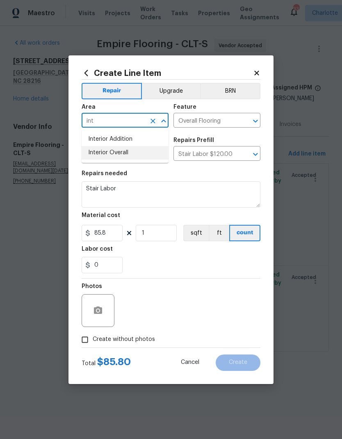
click at [133, 159] on li "Interior Overall" at bounding box center [125, 153] width 87 height 14
type input "Interior Overall"
click at [100, 317] on button "button" at bounding box center [98, 311] width 20 height 20
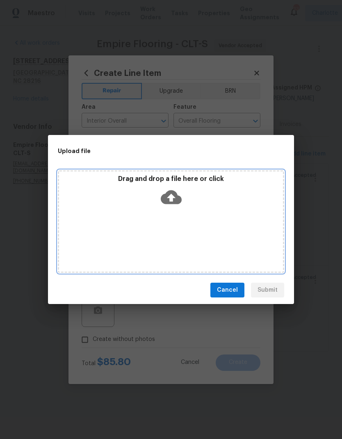
click at [176, 195] on icon at bounding box center [171, 198] width 21 height 14
click at [172, 198] on icon at bounding box center [171, 197] width 21 height 21
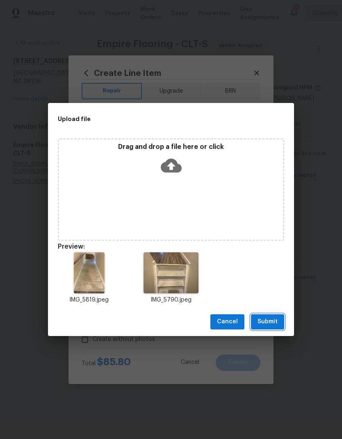
click at [271, 323] on span "Submit" at bounding box center [268, 322] width 20 height 10
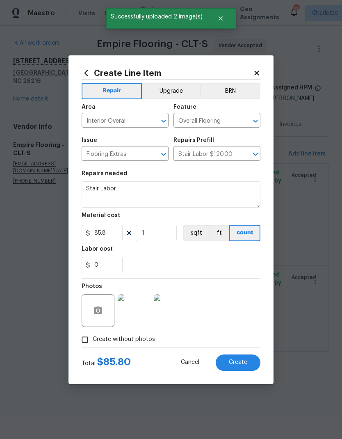
click at [249, 368] on button "Create" at bounding box center [238, 363] width 45 height 16
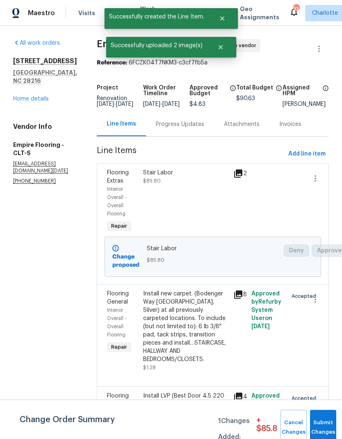
click at [194, 129] on div "Progress Updates" at bounding box center [180, 124] width 48 height 8
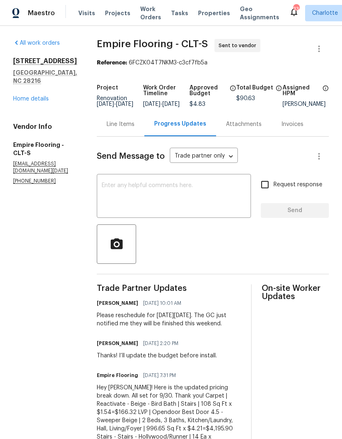
click at [135, 129] on div "Line Items" at bounding box center [121, 124] width 28 height 8
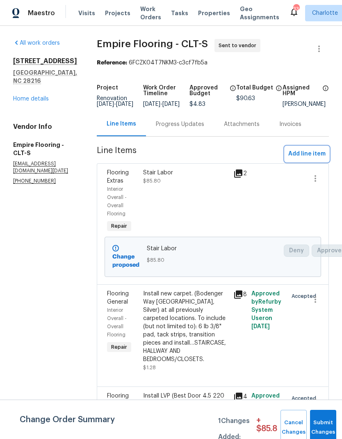
click at [312, 159] on span "Add line item" at bounding box center [307, 154] width 37 height 10
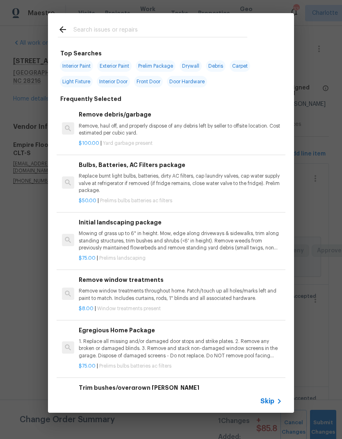
click at [156, 26] on input "text" at bounding box center [161, 31] width 174 height 12
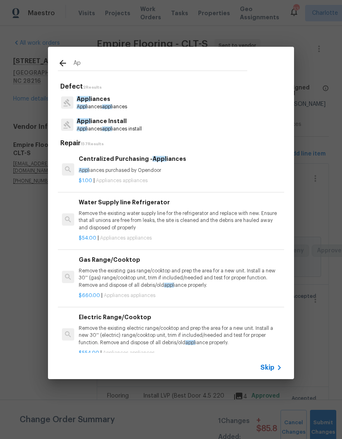
type input "A"
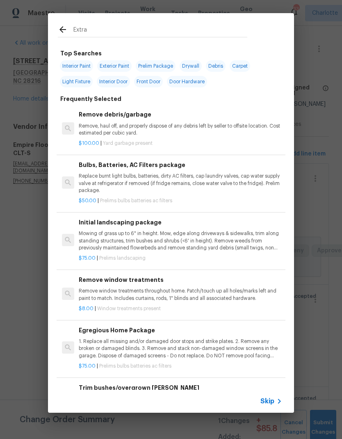
type input "Extras"
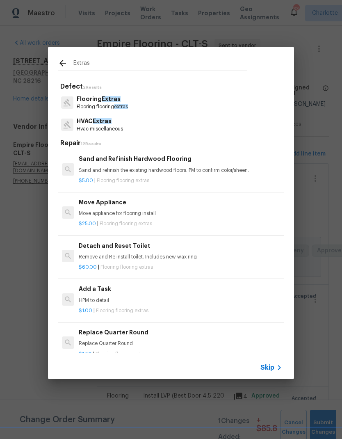
click at [127, 105] on span "extras" at bounding box center [121, 106] width 14 height 5
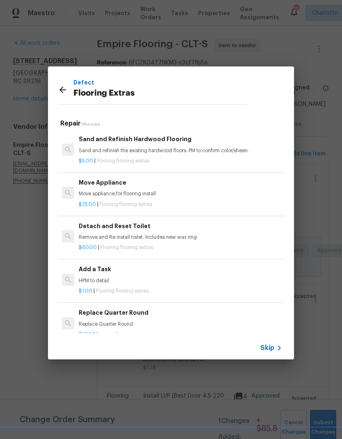
click at [144, 189] on div "Move Appliance Move appliance for flooring install" at bounding box center [181, 188] width 204 height 20
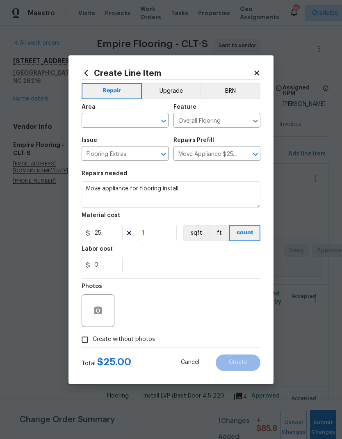
click at [114, 124] on input "text" at bounding box center [114, 121] width 64 height 13
click at [121, 136] on li "Kitchen" at bounding box center [125, 140] width 87 height 14
type input "Kitchen"
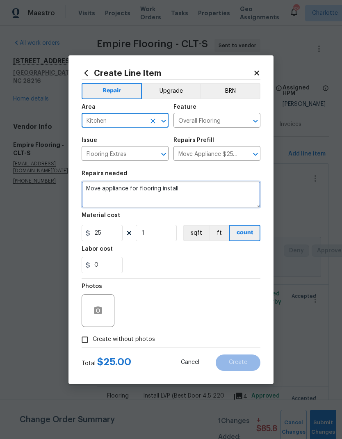
click at [126, 189] on textarea "Move appliance for flooring install" at bounding box center [171, 195] width 179 height 26
type textarea "Move appliances for flooring install"
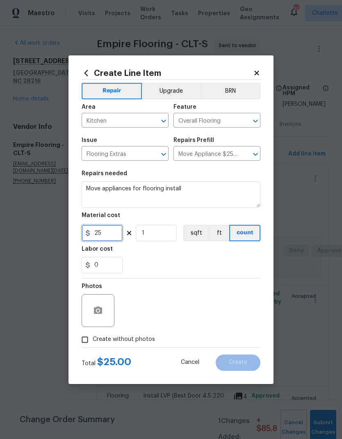
click at [118, 233] on input "25" at bounding box center [102, 233] width 41 height 16
type input "41.67"
click at [168, 236] on input "1" at bounding box center [156, 233] width 41 height 16
type input "2"
click at [105, 314] on button "button" at bounding box center [98, 311] width 20 height 20
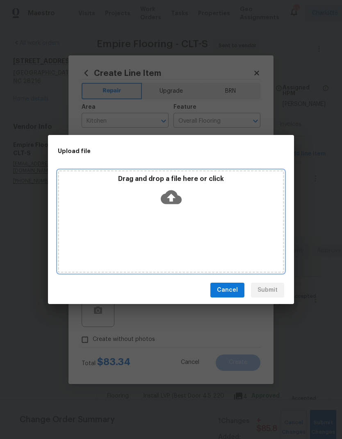
click at [180, 199] on icon at bounding box center [171, 198] width 21 height 14
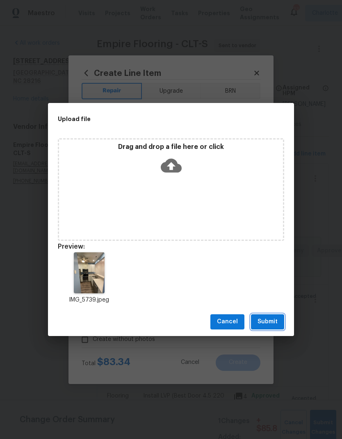
click at [269, 327] on span "Submit" at bounding box center [268, 322] width 20 height 10
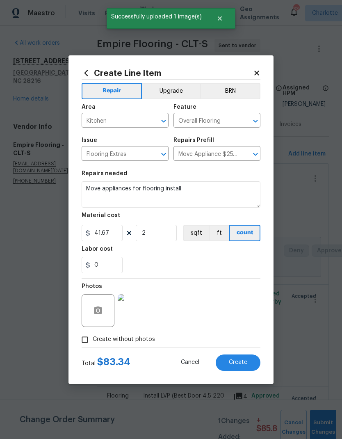
click at [248, 366] on button "Create" at bounding box center [238, 363] width 45 height 16
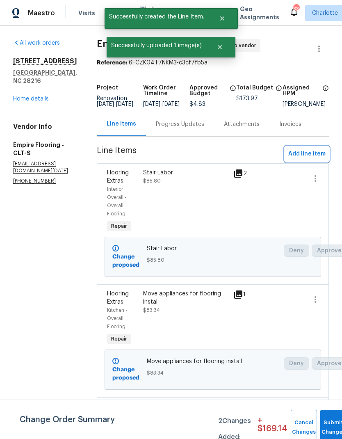
click at [313, 159] on span "Add line item" at bounding box center [307, 154] width 37 height 10
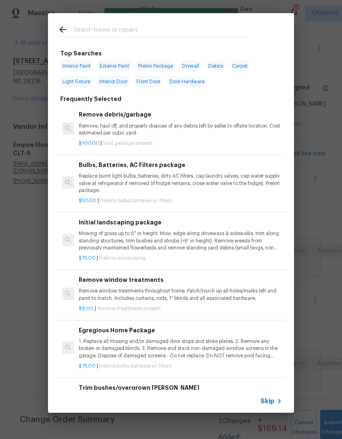
click at [203, 32] on input "text" at bounding box center [161, 31] width 174 height 12
type input "Extras"
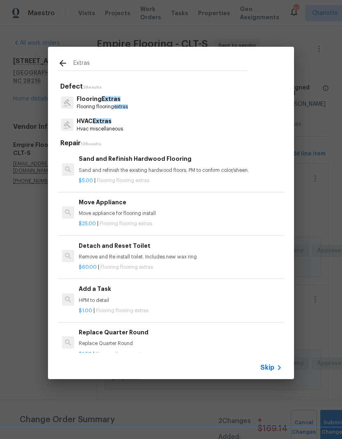
click at [115, 103] on p "Flooring flooring extras" at bounding box center [102, 106] width 51 height 7
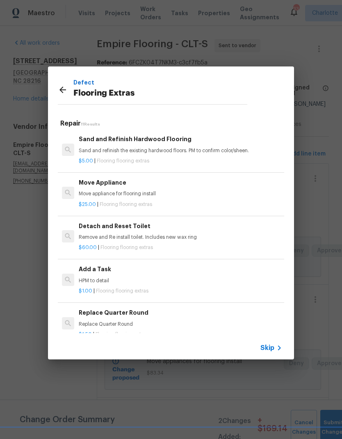
click at [156, 241] on div "$60.00 | Flooring flooring extras" at bounding box center [181, 246] width 204 height 10
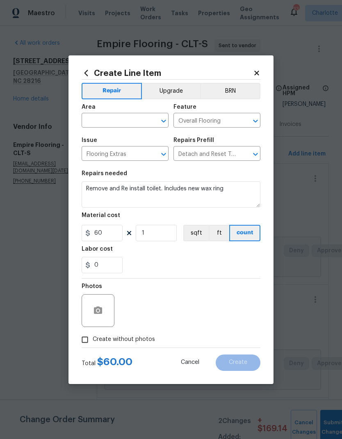
click at [119, 117] on input "text" at bounding box center [114, 121] width 64 height 13
click at [139, 153] on li "Interior Overall" at bounding box center [125, 153] width 87 height 14
type input "Interior Overall"
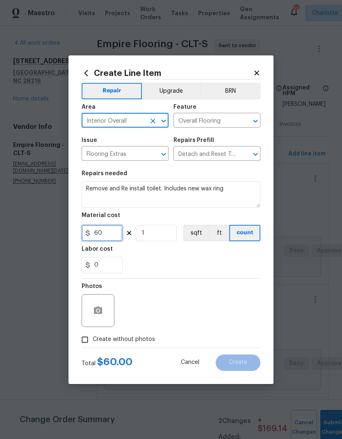
click at [114, 240] on input "60" at bounding box center [102, 233] width 41 height 16
type input "90"
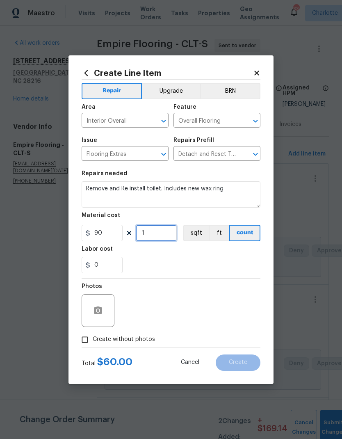
click at [160, 233] on input "1" at bounding box center [156, 233] width 41 height 16
type input "3"
click at [102, 313] on icon "button" at bounding box center [98, 310] width 8 height 7
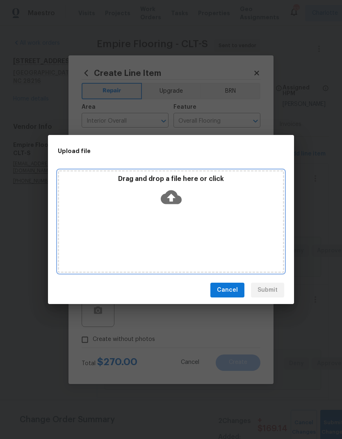
click at [177, 202] on icon at bounding box center [171, 198] width 21 height 14
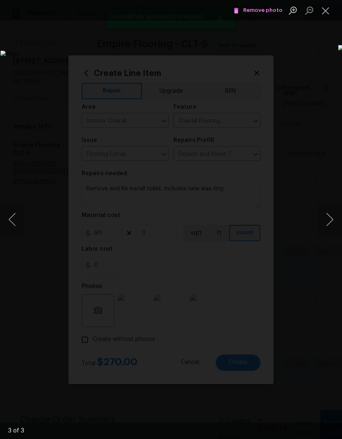
click at [328, 9] on button "Close lightbox" at bounding box center [326, 10] width 16 height 14
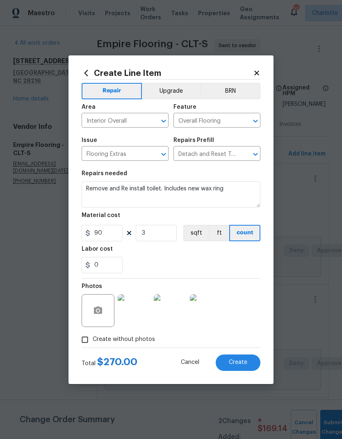
click at [250, 365] on button "Create" at bounding box center [238, 363] width 45 height 16
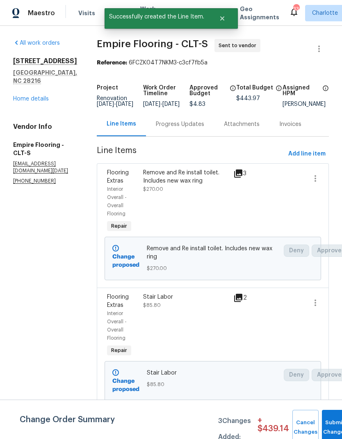
click at [200, 129] on div "Progress Updates" at bounding box center [180, 124] width 48 height 8
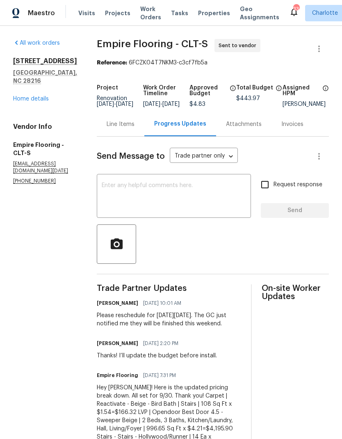
click at [179, 200] on textarea at bounding box center [174, 197] width 145 height 29
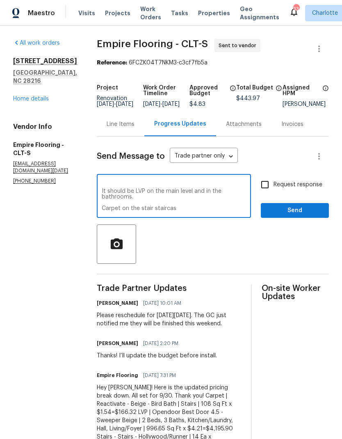
scroll to position [23, 0]
type textarea "Also, I think the breakdown is incorrect here. It looks like you have LVP going…"
click at [266, 193] on input "Request response" at bounding box center [265, 184] width 17 height 17
checkbox input "true"
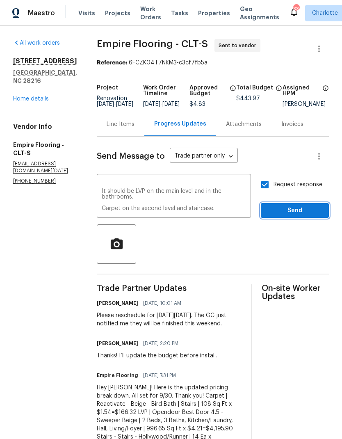
click at [290, 216] on span "Send" at bounding box center [295, 211] width 55 height 10
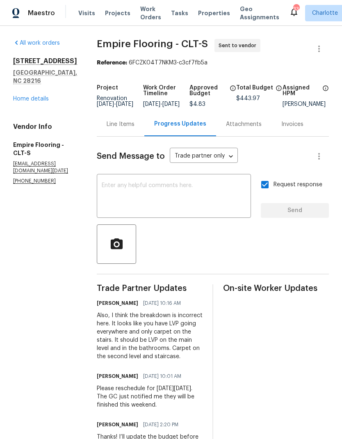
scroll to position [0, 0]
click at [126, 129] on div "Line Items" at bounding box center [121, 124] width 28 height 8
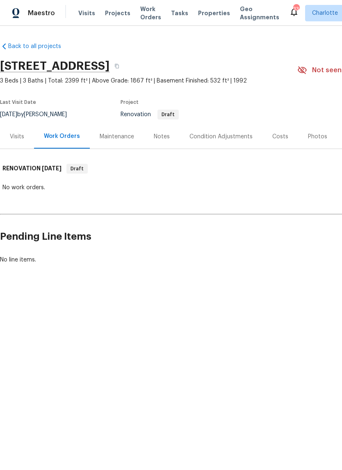
click at [21, 140] on div "Visits" at bounding box center [17, 137] width 14 height 8
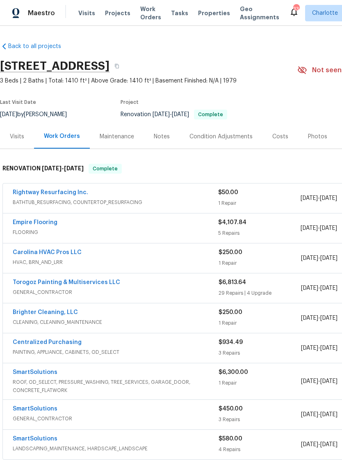
click at [313, 126] on div "Photos" at bounding box center [318, 136] width 39 height 24
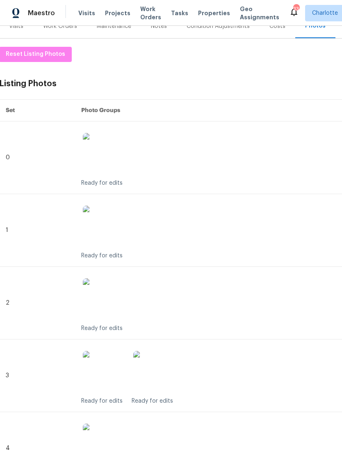
scroll to position [107, 1]
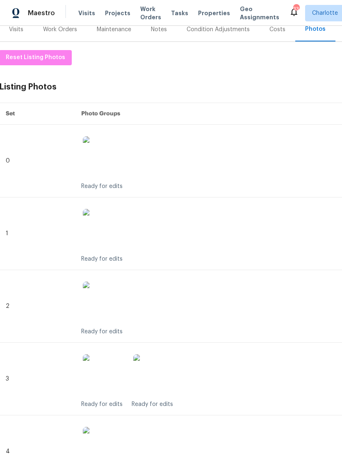
click at [239, 78] on div "Reset Listing Photos Listing Photos Manage in Google Drive Set Photo Groups 0 R…" at bounding box center [231, 414] width 464 height 729
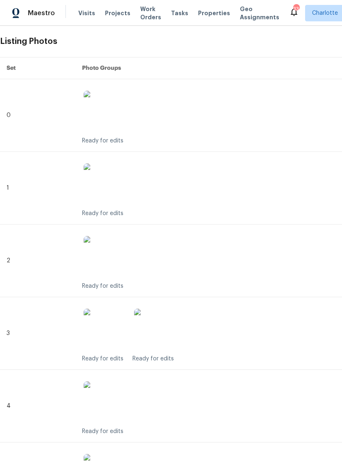
scroll to position [152, 0]
click at [247, 58] on th "Photo Groups" at bounding box center [270, 69] width 388 height 22
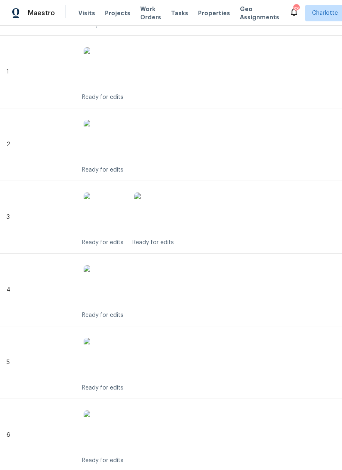
scroll to position [266, 0]
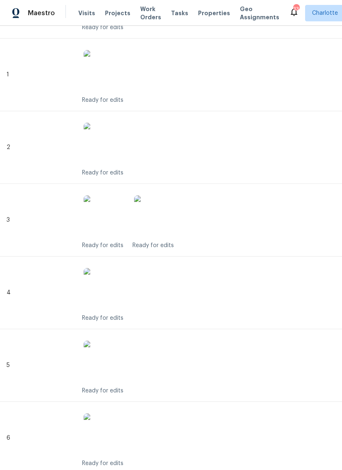
click at [267, 72] on div "Ready for edits" at bounding box center [269, 74] width 375 height 59
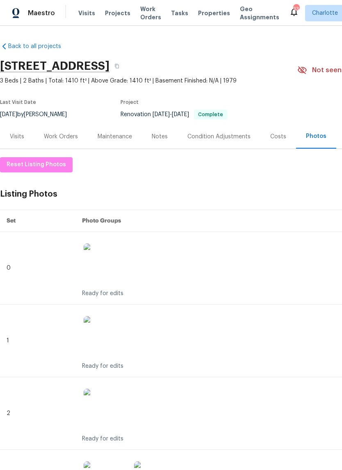
scroll to position [0, 0]
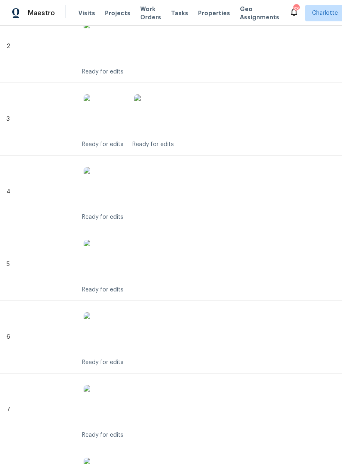
scroll to position [0, 0]
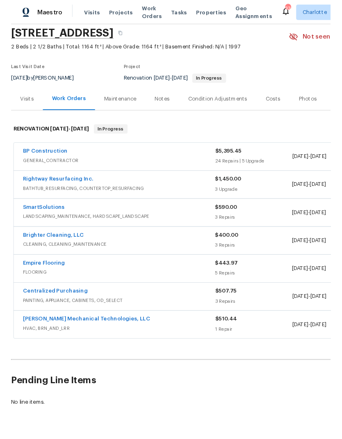
scroll to position [31, 0]
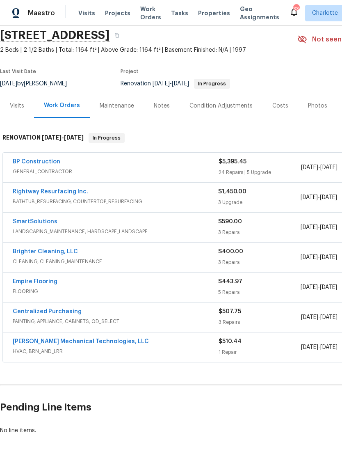
click at [23, 251] on link "Brighter Cleaning, LLC" at bounding box center [45, 252] width 65 height 6
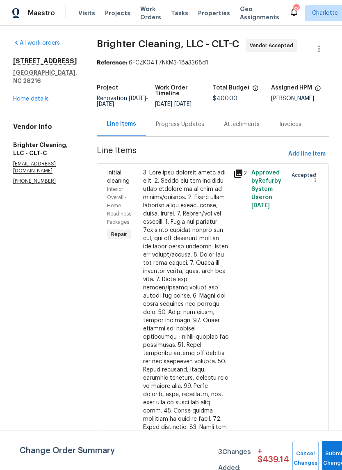
click at [186, 123] on div "Progress Updates" at bounding box center [180, 124] width 48 height 8
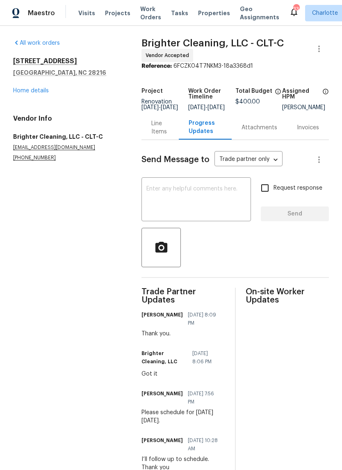
click at [200, 198] on textarea at bounding box center [197, 200] width 100 height 29
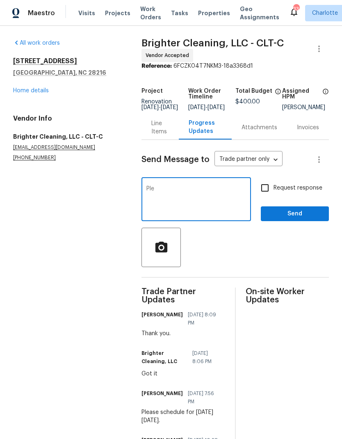
type textarea "Pl"
click at [161, 200] on textarea "Please move up to [DATE] afternoon 9/30. Thank you" at bounding box center [197, 200] width 100 height 29
click at [163, 192] on textarea "Please move up to [DATE] afternoon 9/30. Thank you" at bounding box center [197, 200] width 100 height 29
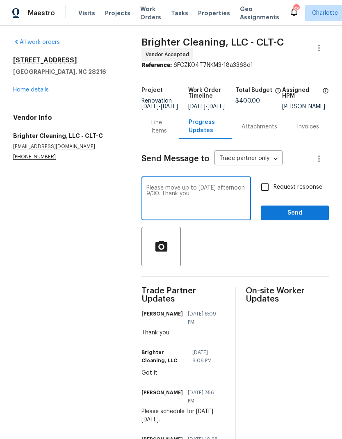
click at [190, 197] on textarea "Please move up to [DATE] afternoon 9/30. Thank you" at bounding box center [197, 199] width 100 height 29
click at [158, 198] on textarea "Please move up to [DATE] afternoon 9/30. Thank you" at bounding box center [197, 199] width 100 height 29
click at [163, 199] on textarea "Please move up to [DATE] afternoon 9/30. GC is doing touchups [DATE] morning. T…" at bounding box center [197, 199] width 100 height 29
type textarea "Please move up to [DATE] afternoon 9/30. Please note, GC is completing touchups…"
click at [267, 193] on input "Request response" at bounding box center [265, 187] width 17 height 17
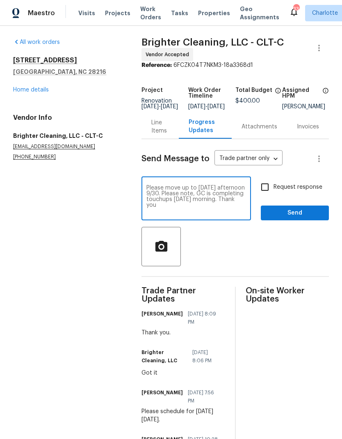
checkbox input "true"
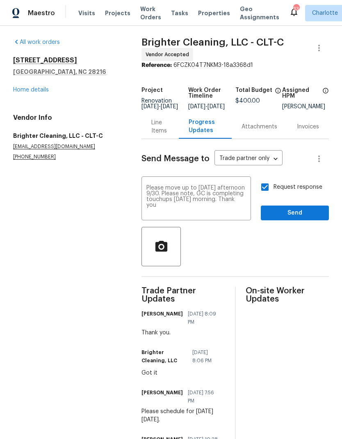
click at [289, 214] on button "Send" at bounding box center [295, 213] width 68 height 15
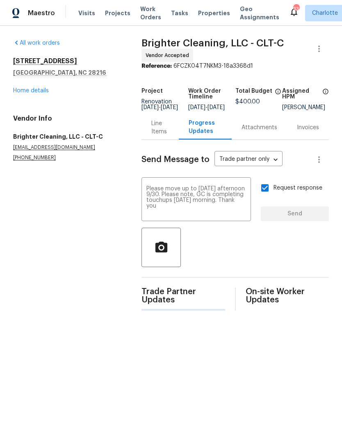
scroll to position [0, 0]
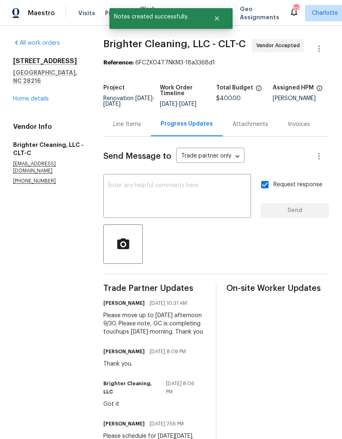
click at [45, 96] on link "Home details" at bounding box center [31, 99] width 36 height 6
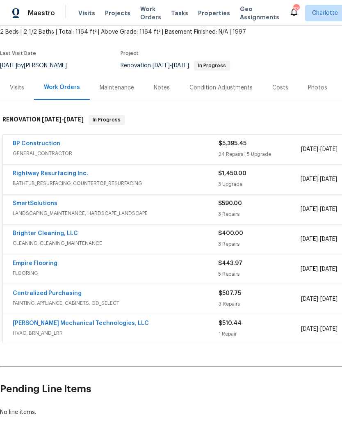
scroll to position [49, 0]
click at [17, 176] on link "Rightway Resurfacing Inc." at bounding box center [51, 174] width 76 height 6
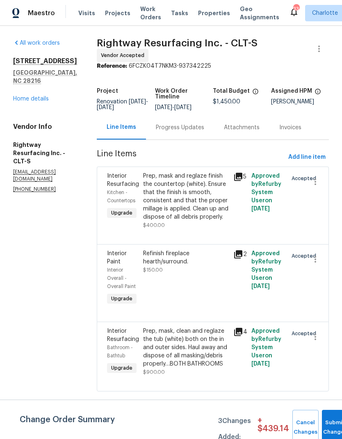
click at [191, 132] on div "Progress Updates" at bounding box center [180, 128] width 48 height 8
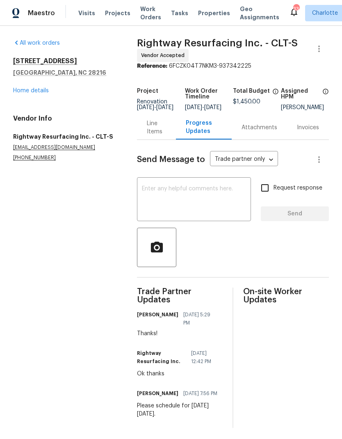
scroll to position [9, 0]
click at [196, 198] on textarea at bounding box center [194, 200] width 104 height 29
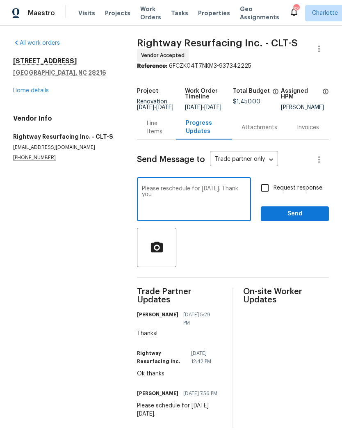
click at [200, 187] on textarea "Please reschedule for Wednesday 10/1. Thank you" at bounding box center [194, 200] width 104 height 29
type textarea "Please move up to Wednesday 10/1. Thank you"
click at [270, 184] on input "Request response" at bounding box center [265, 187] width 17 height 17
checkbox input "true"
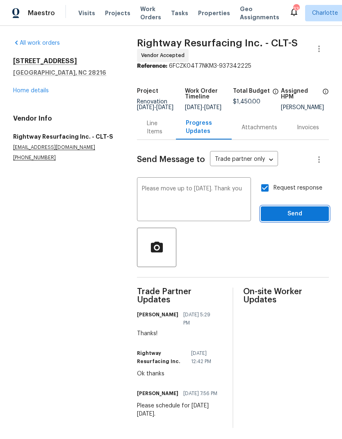
click at [292, 209] on span "Send" at bounding box center [295, 214] width 55 height 10
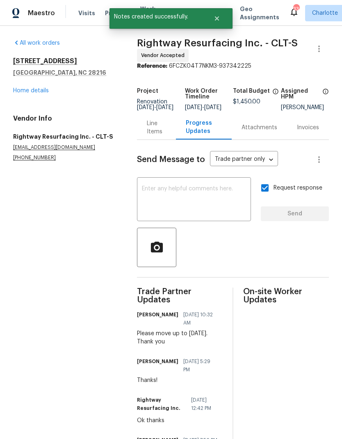
scroll to position [0, 0]
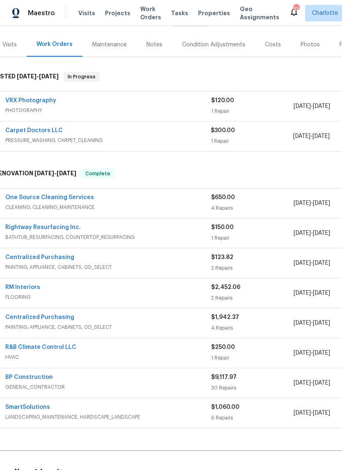
scroll to position [111, 9]
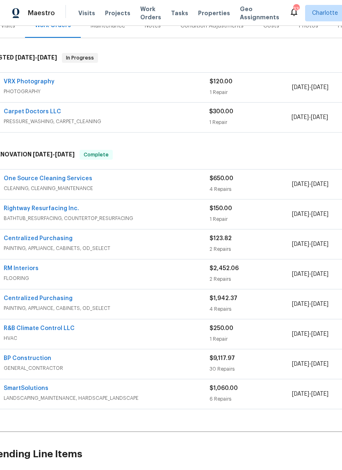
click at [30, 177] on link "One Source Cleaning Services" at bounding box center [48, 179] width 89 height 6
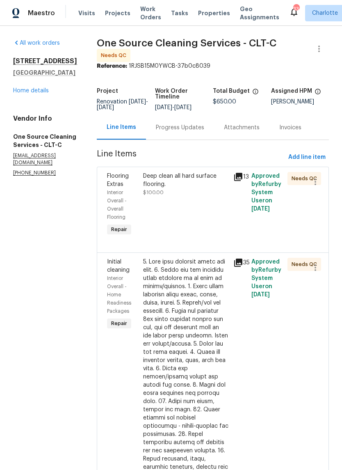
click at [175, 132] on div "Progress Updates" at bounding box center [180, 128] width 48 height 8
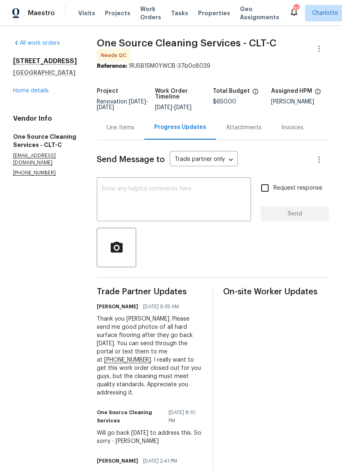
scroll to position [0, 0]
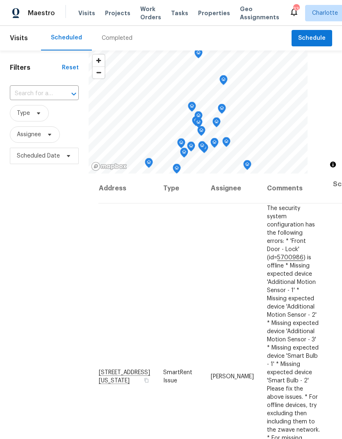
scroll to position [-4, 0]
click at [148, 15] on span "Work Orders" at bounding box center [150, 13] width 21 height 16
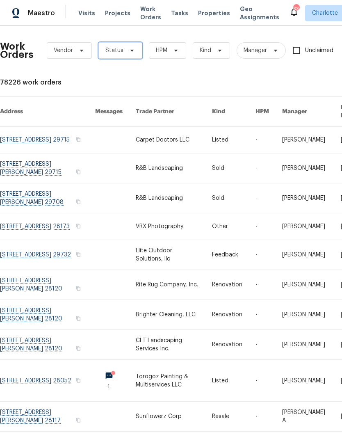
click at [133, 54] on span "Status" at bounding box center [121, 50] width 44 height 16
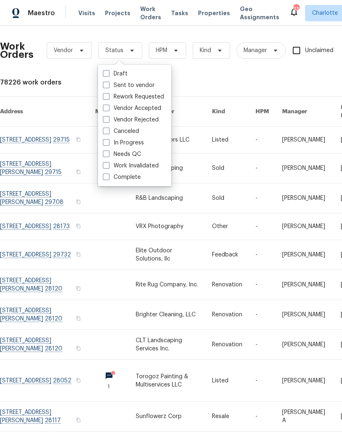
click at [136, 156] on label "Needs QC" at bounding box center [122, 154] width 38 height 8
click at [108, 156] on input "Needs QC" at bounding box center [105, 152] width 5 height 5
checkbox input "true"
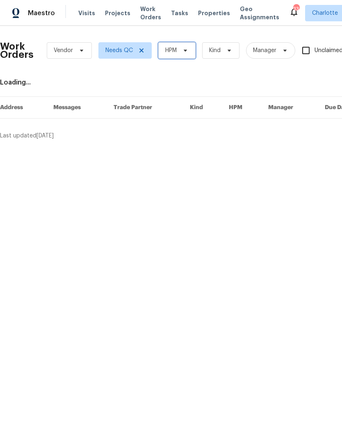
click at [186, 50] on icon at bounding box center [185, 51] width 3 height 2
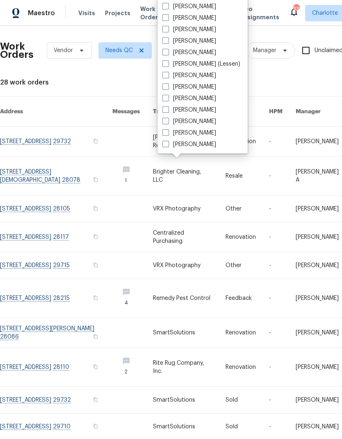
scroll to position [102, 0]
click at [195, 145] on label "[PERSON_NAME]" at bounding box center [190, 144] width 54 height 8
click at [168, 145] on input "[PERSON_NAME]" at bounding box center [165, 142] width 5 height 5
checkbox input "true"
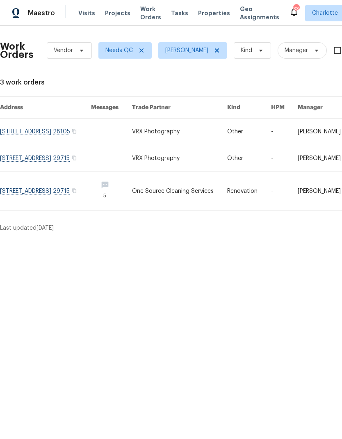
click at [41, 21] on div "Maestro" at bounding box center [27, 13] width 55 height 16
